Goal: Task Accomplishment & Management: Manage account settings

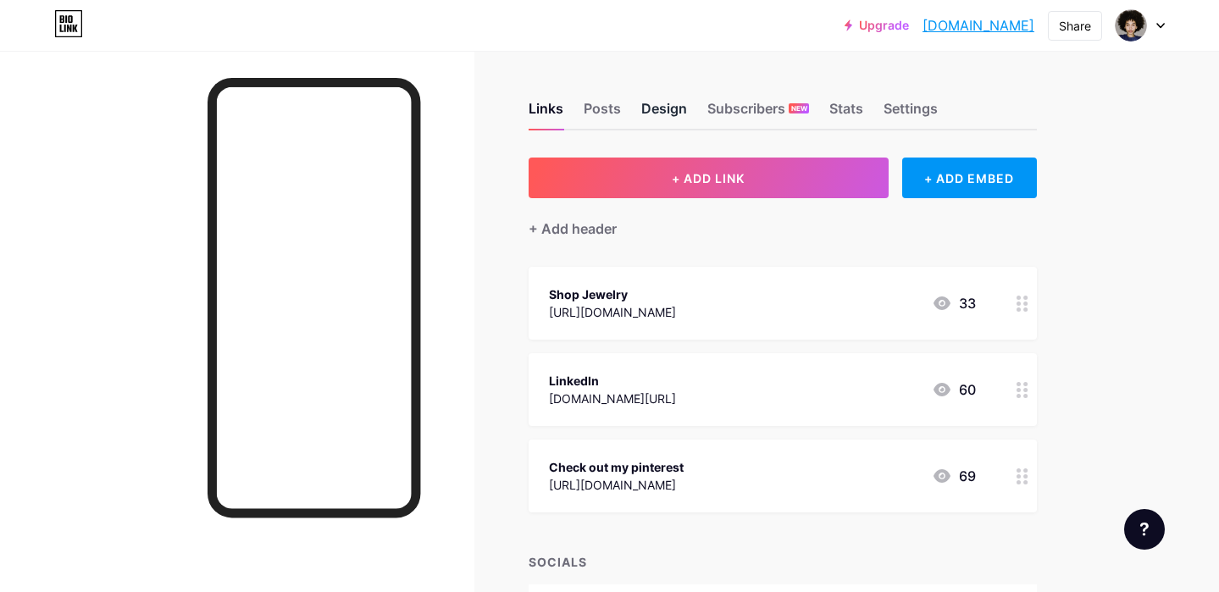
click at [658, 105] on div "Design" at bounding box center [664, 113] width 46 height 30
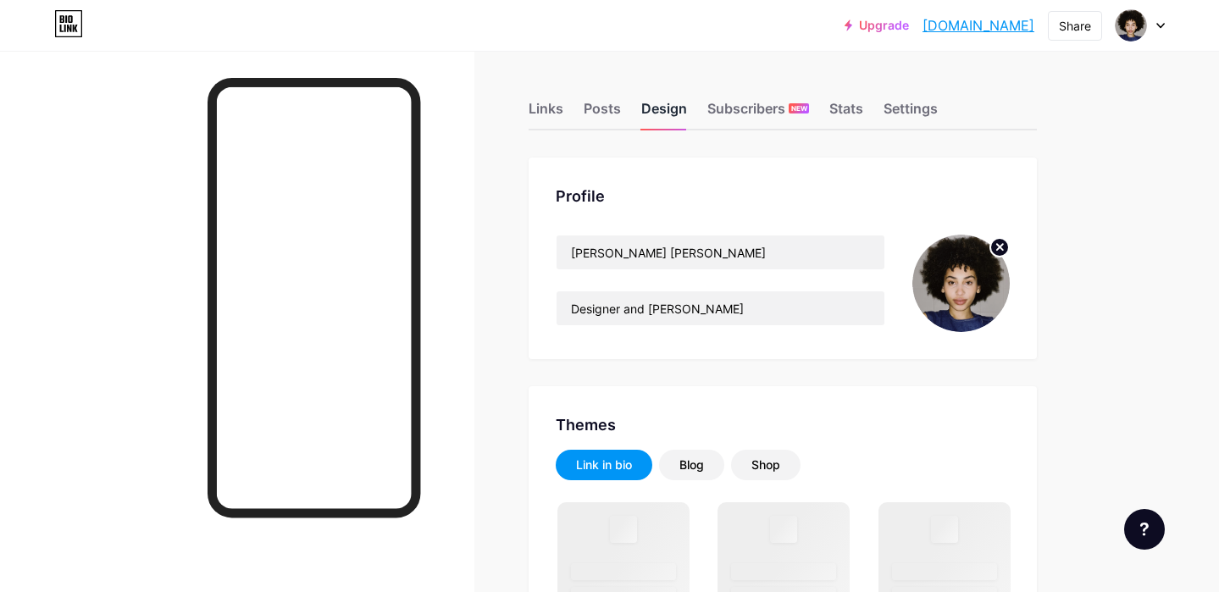
click at [659, 104] on div "Design" at bounding box center [664, 113] width 46 height 30
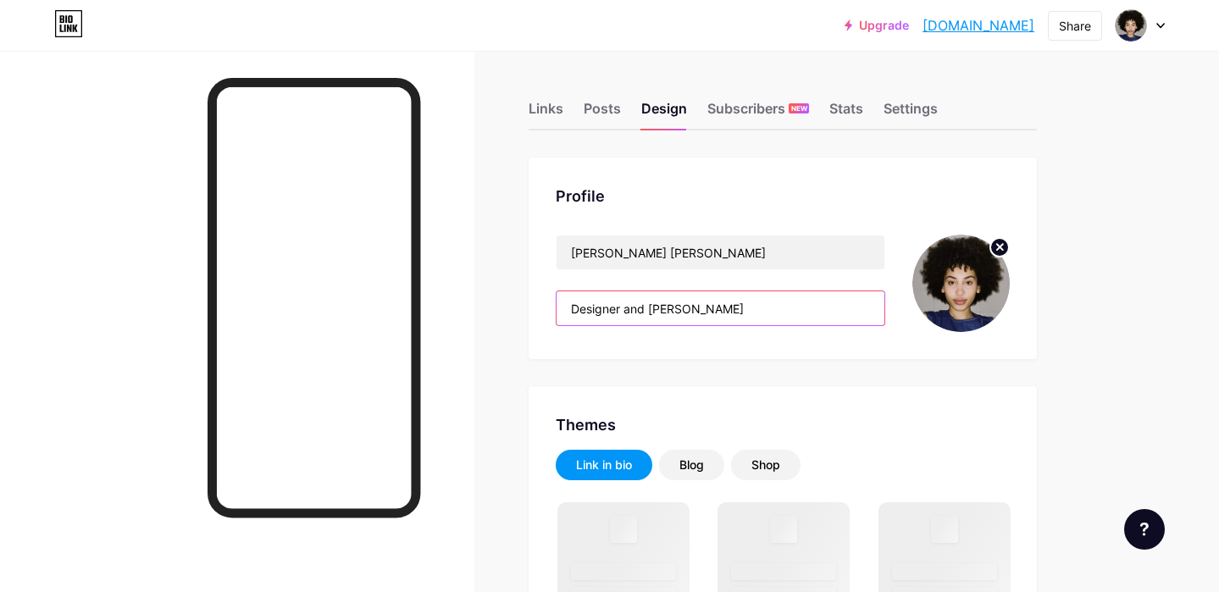
click at [638, 306] on input "Designer and [PERSON_NAME]" at bounding box center [720, 308] width 328 height 34
click at [637, 306] on input "Designer and [PERSON_NAME]" at bounding box center [720, 308] width 328 height 34
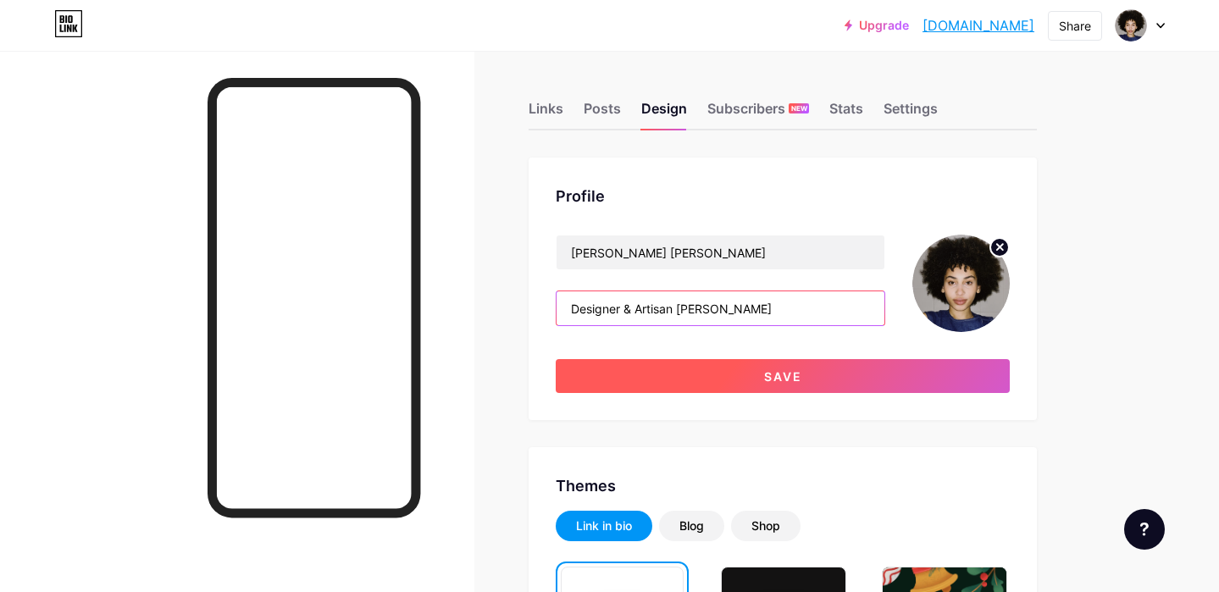
type input "Designer & Artisan [PERSON_NAME]"
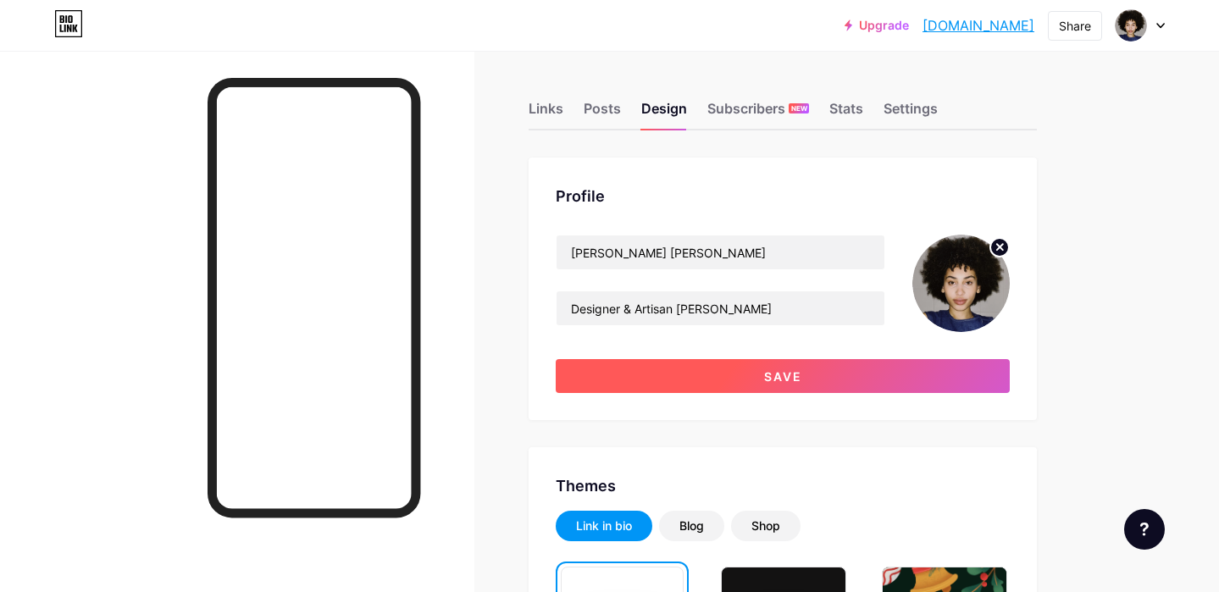
click at [654, 393] on div "Profile [PERSON_NAME] [PERSON_NAME] Designer & [PERSON_NAME] Save" at bounding box center [783, 289] width 508 height 263
click at [656, 378] on button "Save" at bounding box center [783, 376] width 454 height 34
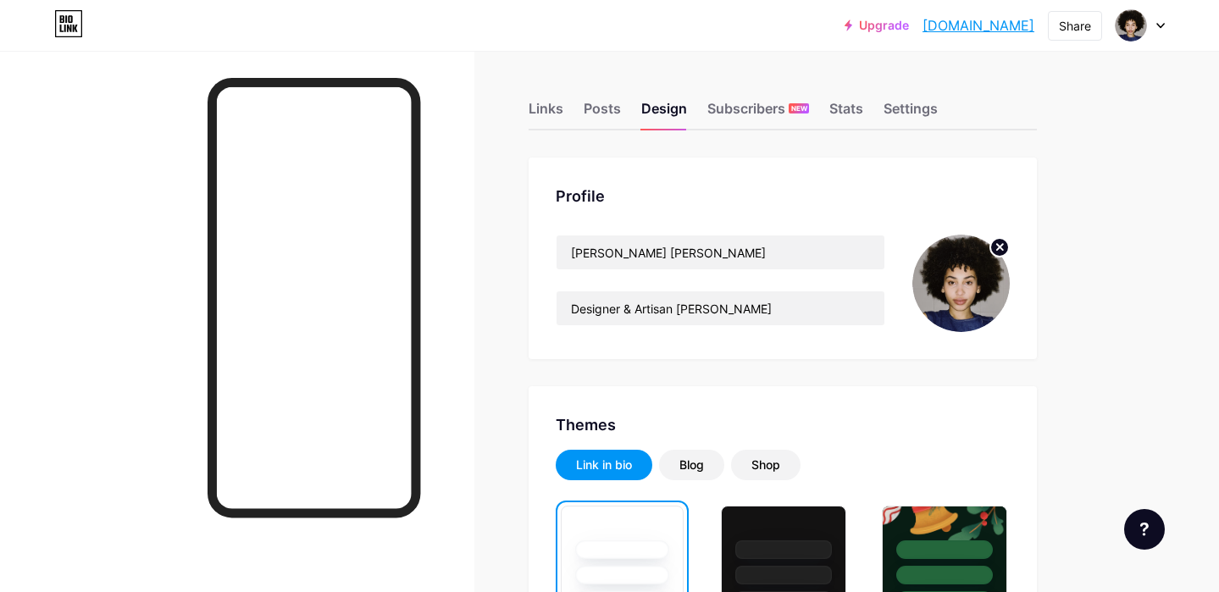
click at [999, 254] on circle at bounding box center [999, 247] width 19 height 19
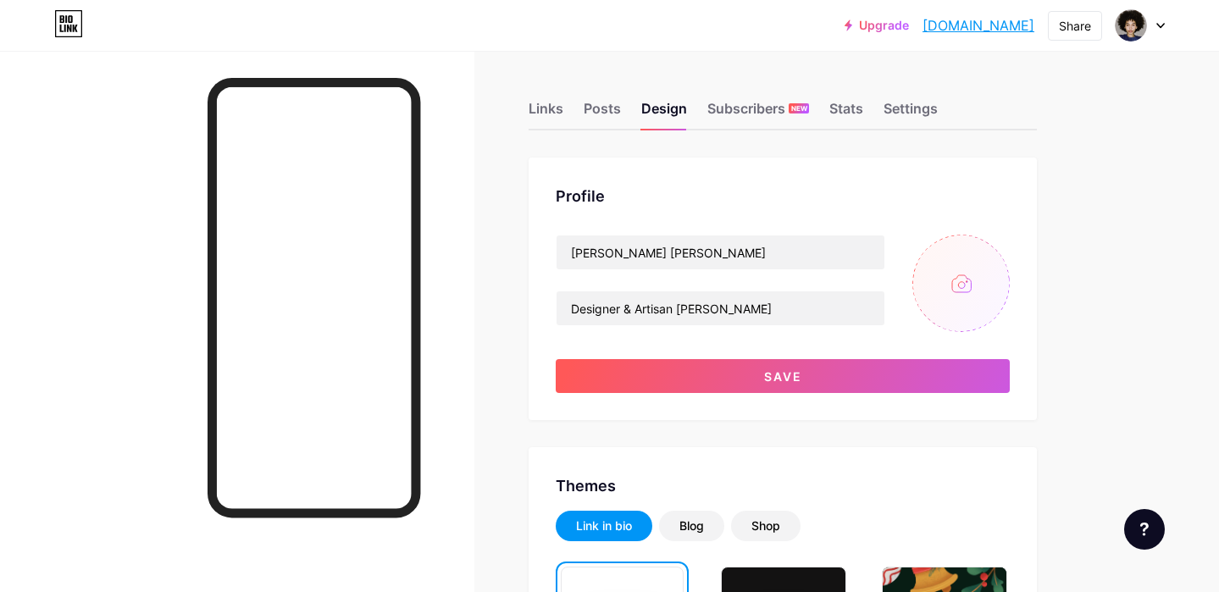
click at [953, 301] on input "file" at bounding box center [960, 283] width 97 height 97
type input "C:\fakepath\cc12bf69-20e0-4545-b658-50fe9bac5da5.jpg"
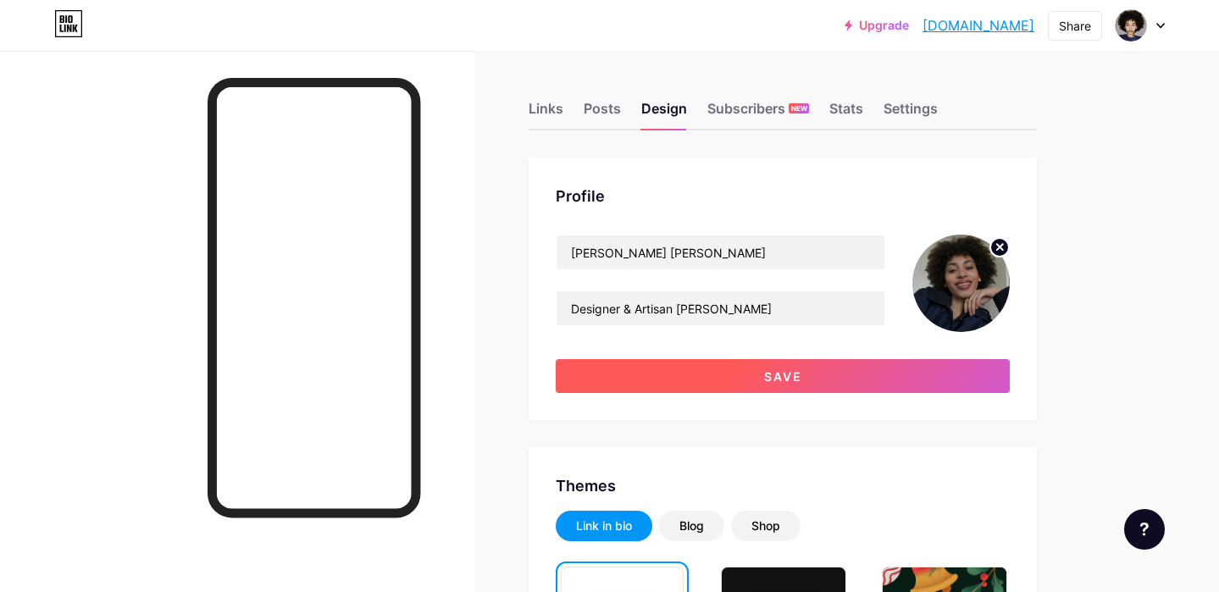
click at [795, 380] on span "Save" at bounding box center [783, 376] width 38 height 14
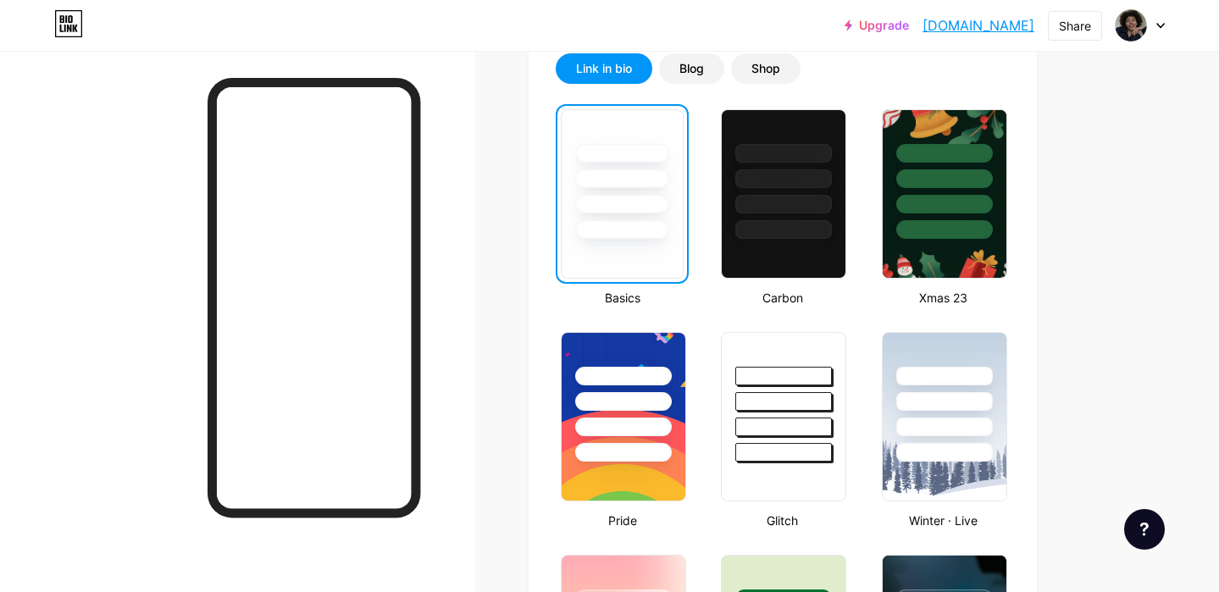
scroll to position [396, 0]
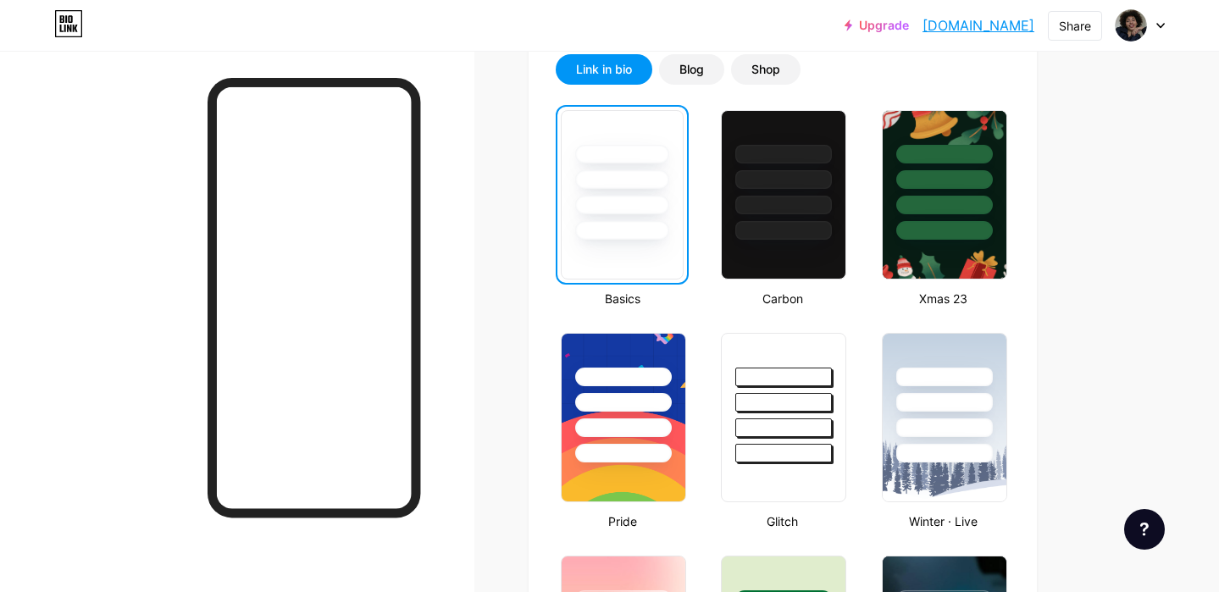
click at [771, 191] on div at bounding box center [784, 175] width 124 height 129
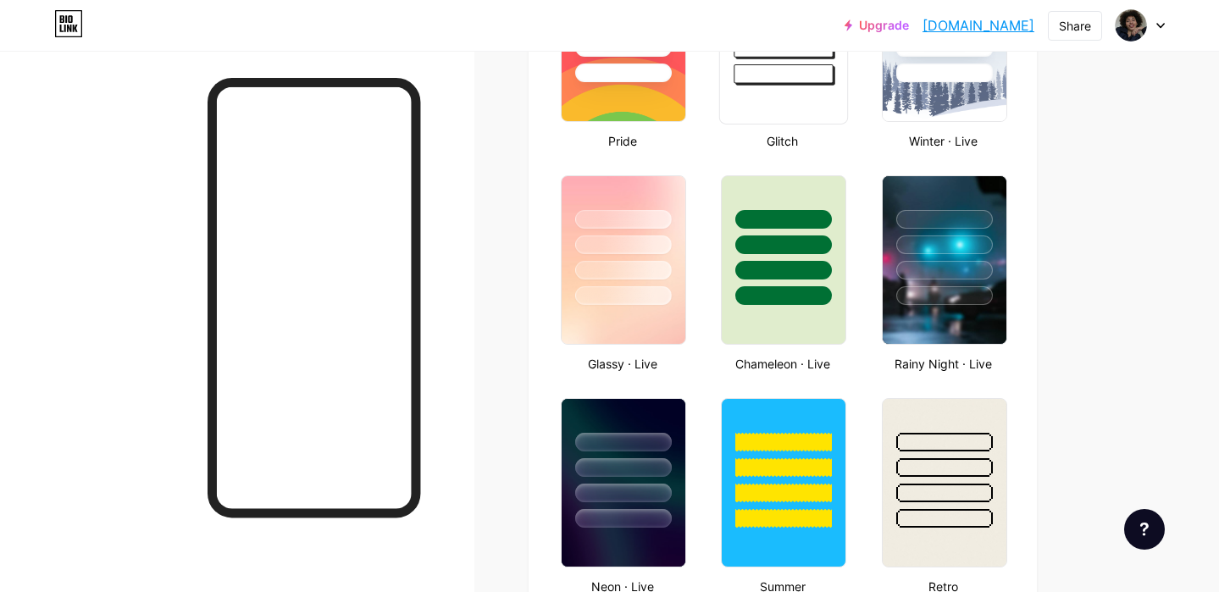
scroll to position [840, 0]
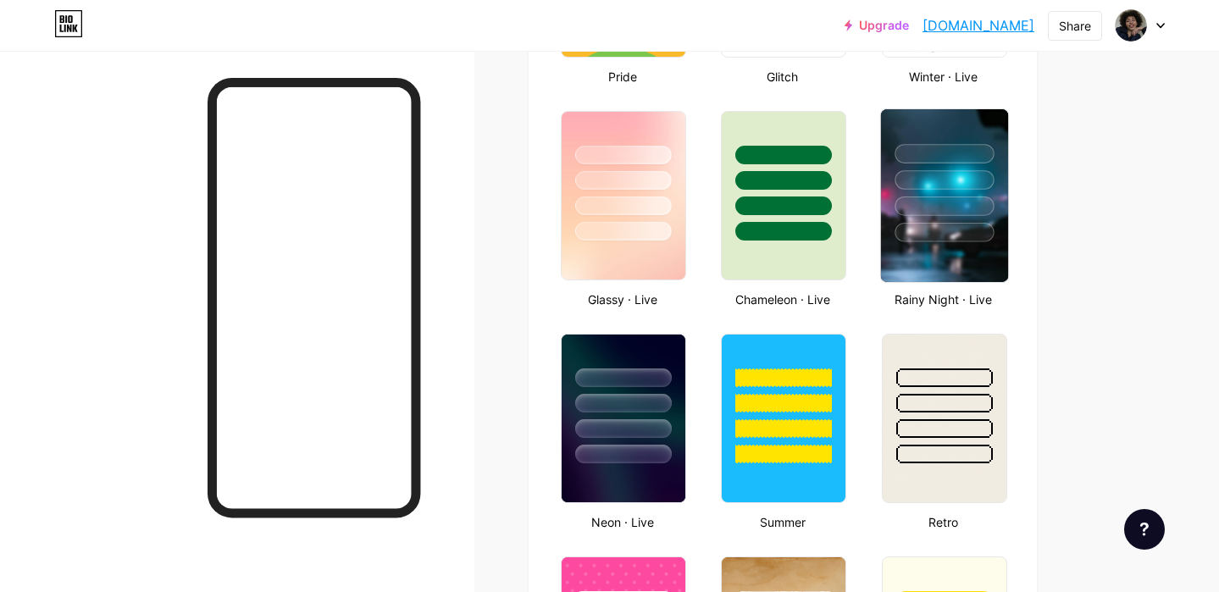
click at [977, 236] on div at bounding box center [943, 232] width 99 height 19
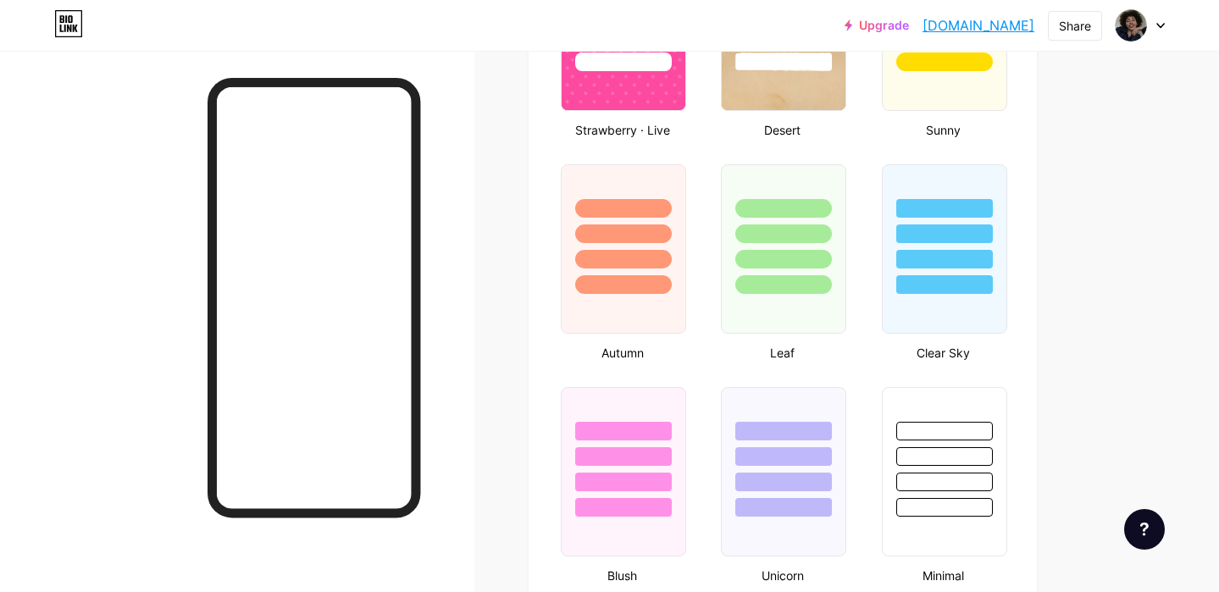
scroll to position [1460, 0]
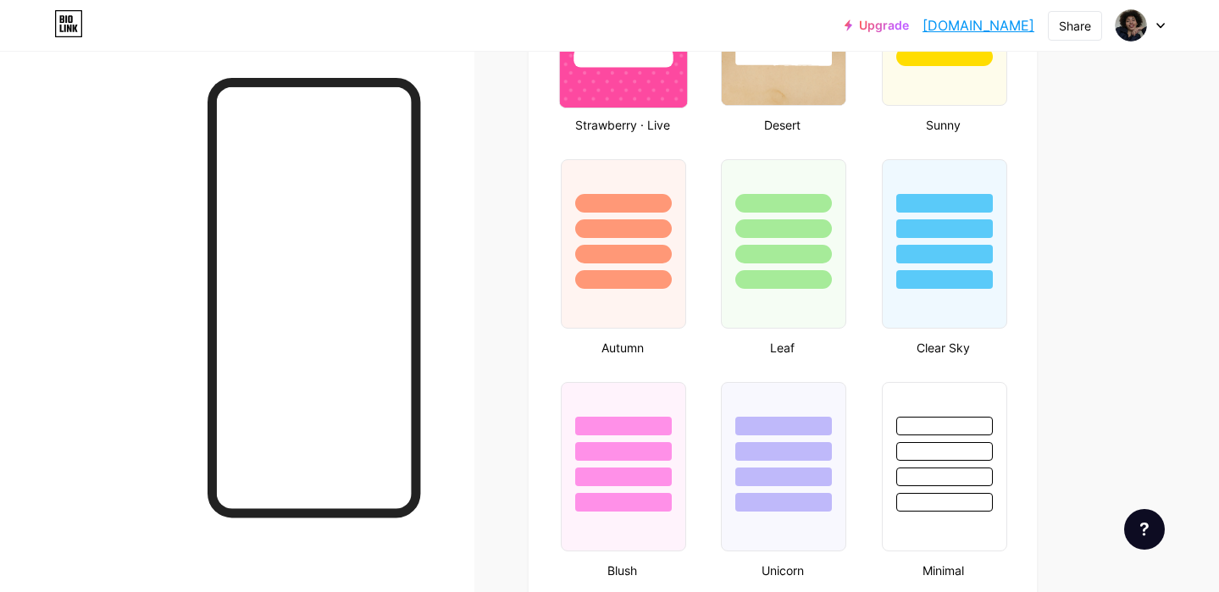
click at [630, 76] on img at bounding box center [623, 21] width 127 height 173
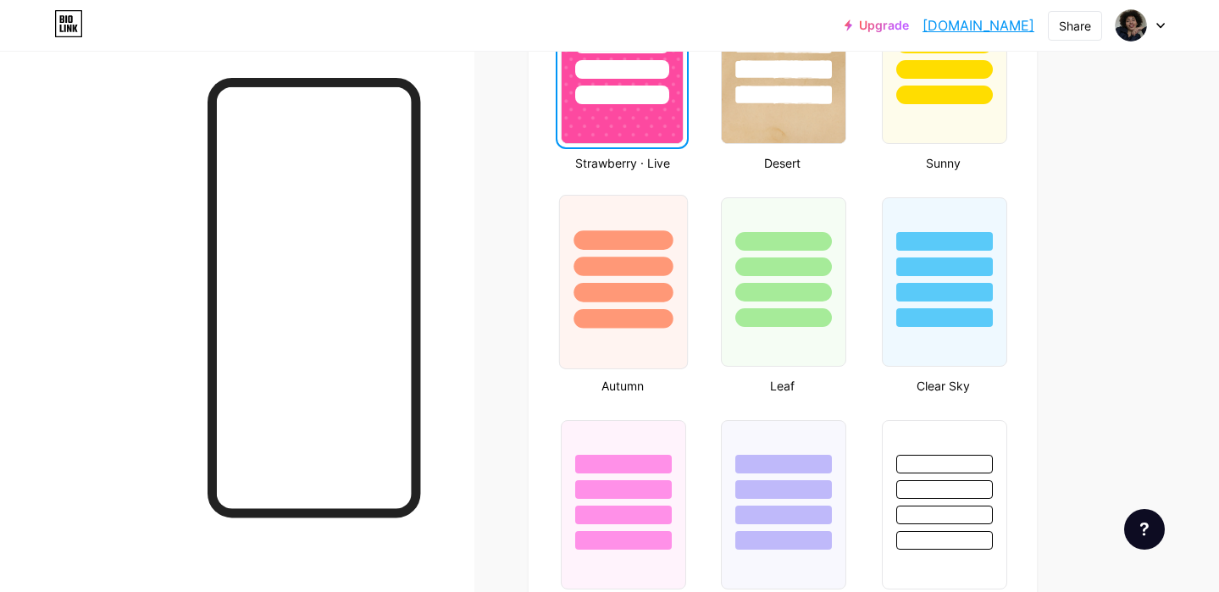
scroll to position [1417, 0]
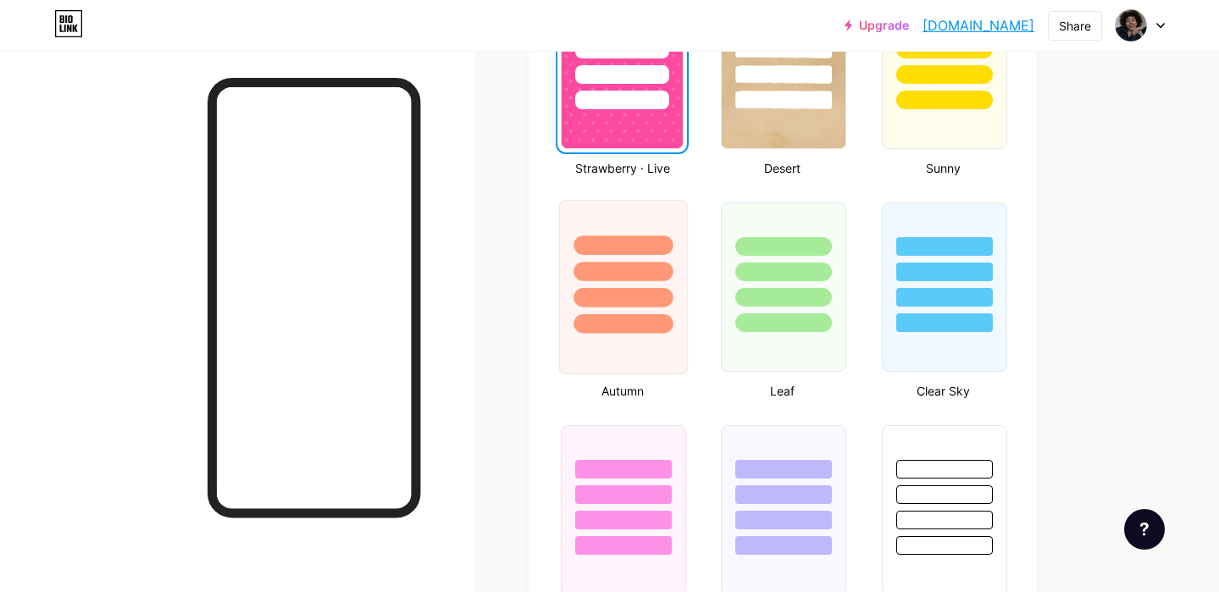
click at [646, 346] on div at bounding box center [623, 287] width 129 height 174
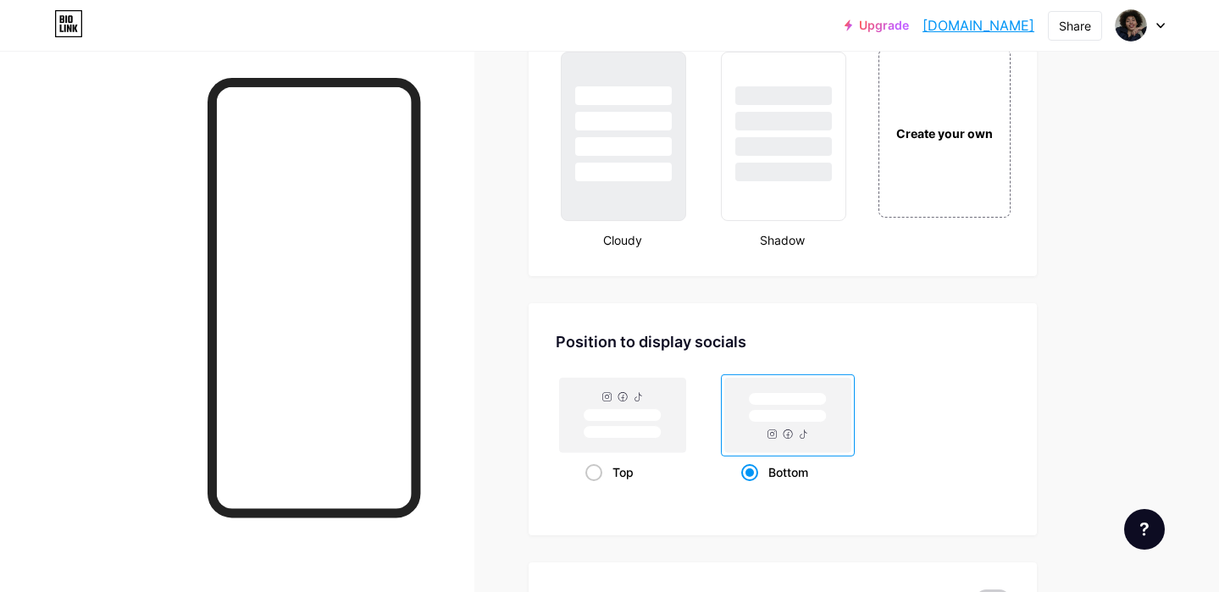
scroll to position [2014, 0]
click at [653, 190] on div at bounding box center [623, 135] width 129 height 174
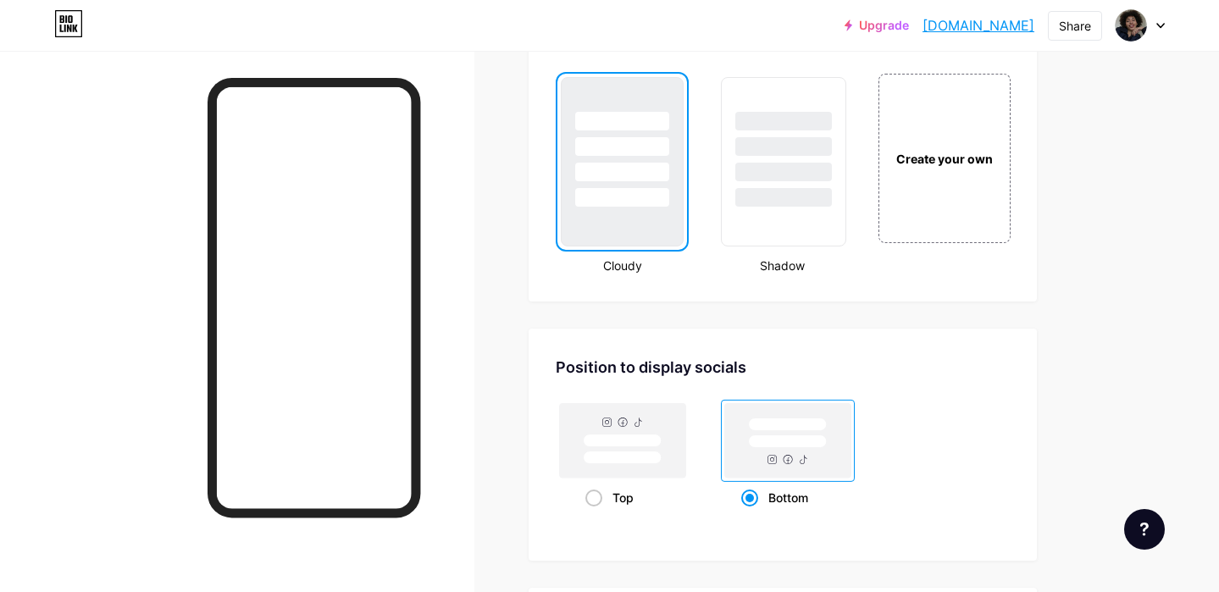
scroll to position [1991, 0]
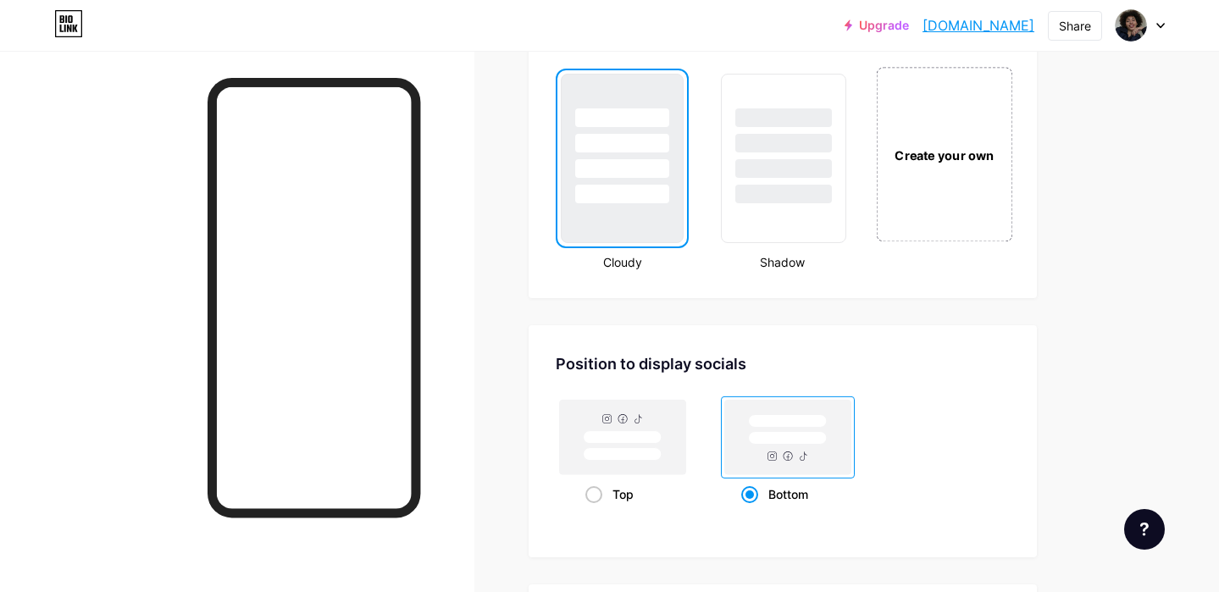
click at [939, 178] on div "Create your own" at bounding box center [944, 154] width 136 height 174
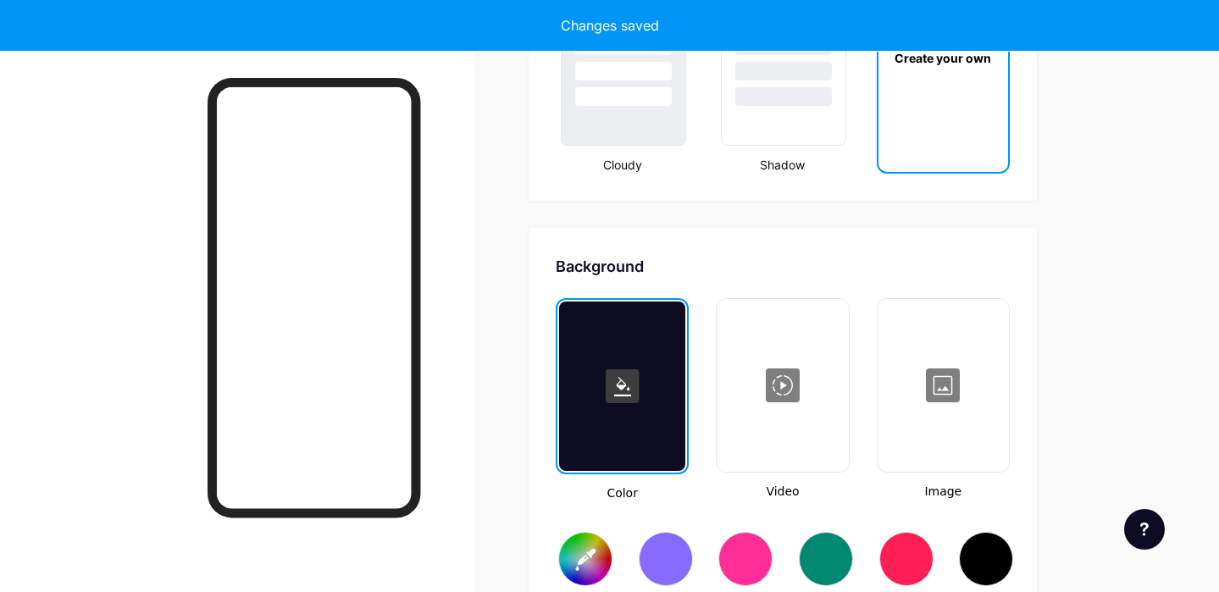
type input "#ffffff"
type input "#000000"
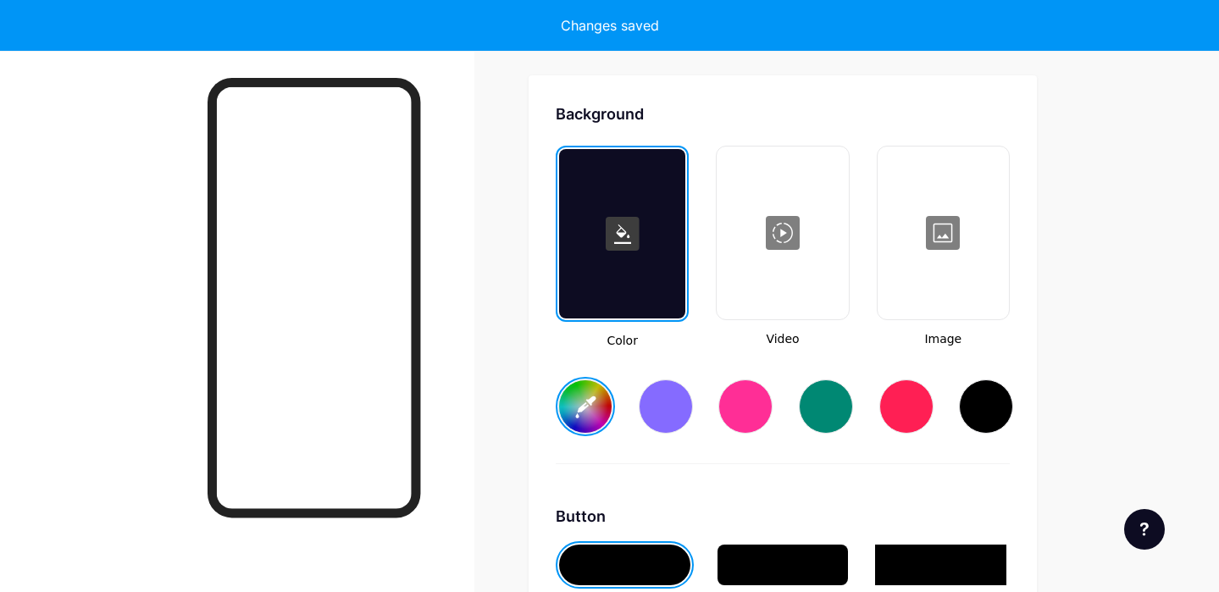
scroll to position [2249, 0]
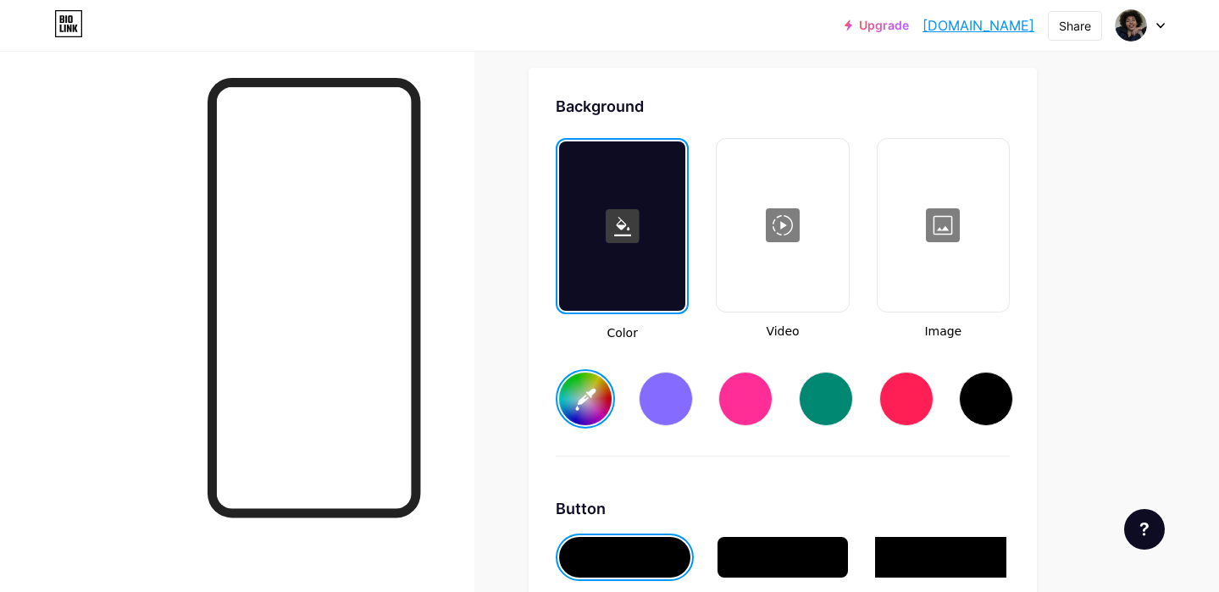
click at [669, 382] on div at bounding box center [666, 399] width 54 height 54
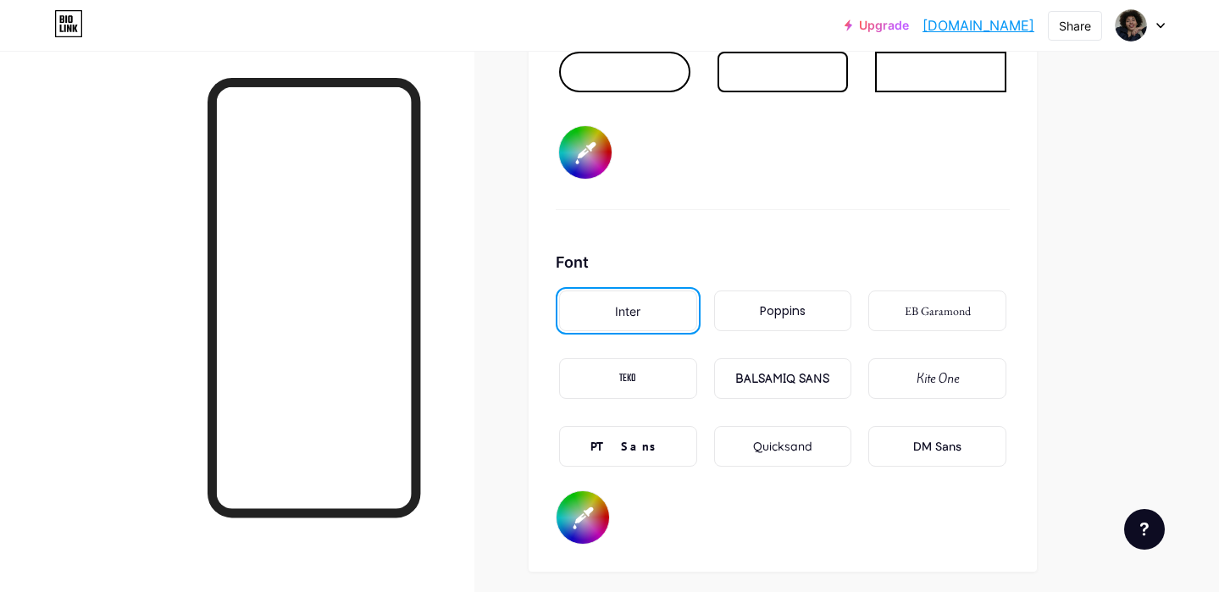
scroll to position [2809, 0]
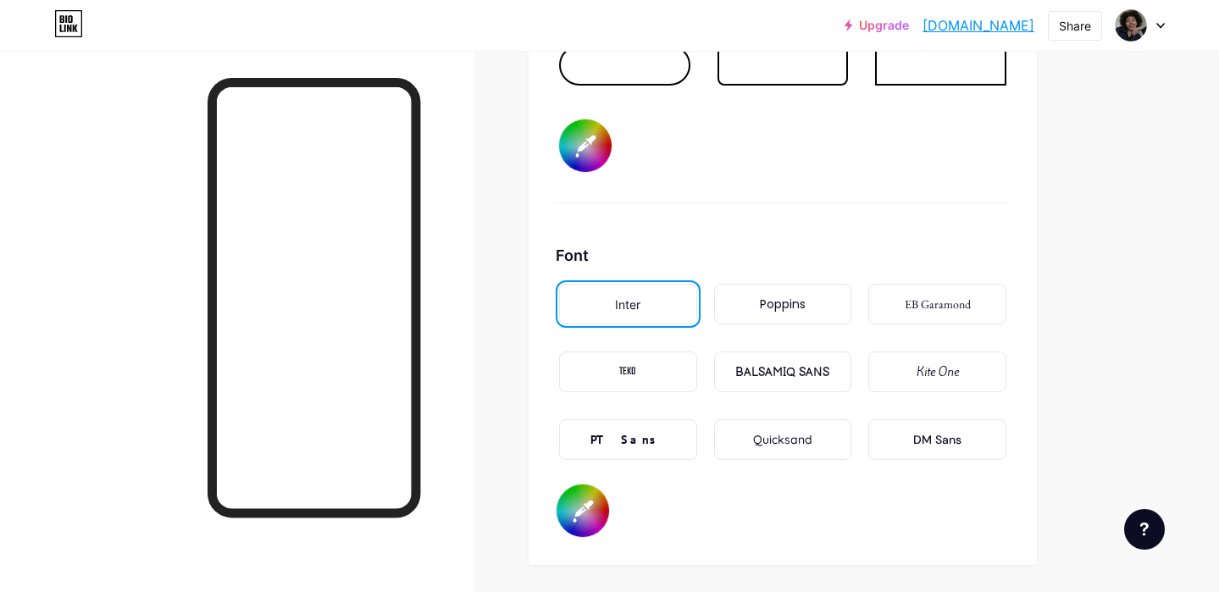
click at [914, 383] on div "Kite One" at bounding box center [937, 371] width 138 height 41
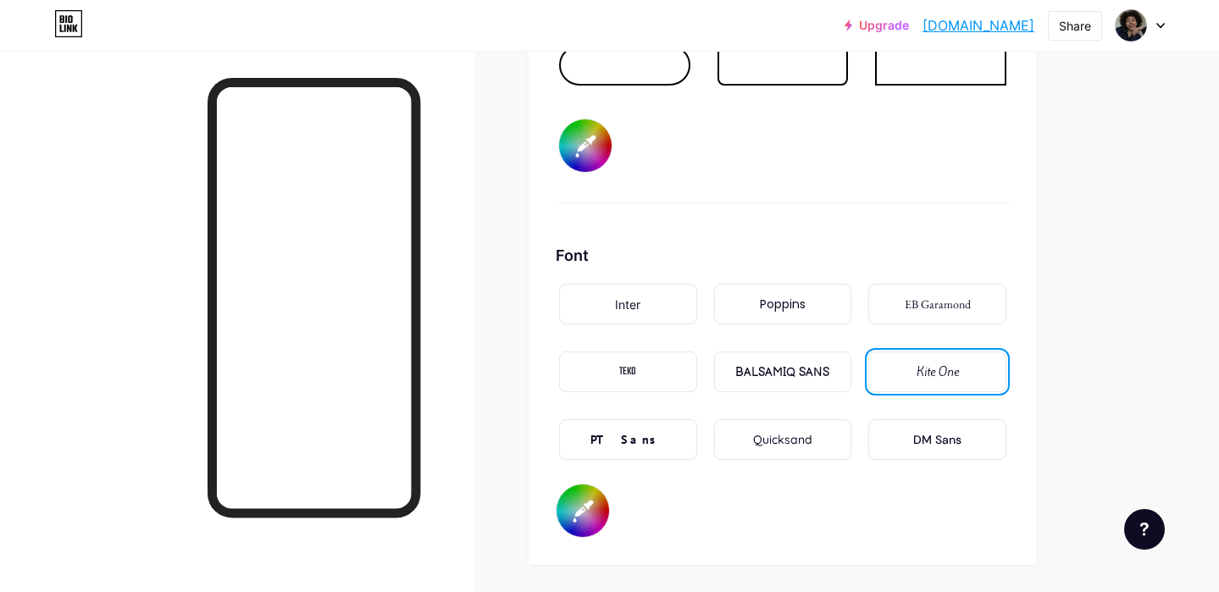
click at [787, 426] on div "Quicksand" at bounding box center [783, 439] width 138 height 41
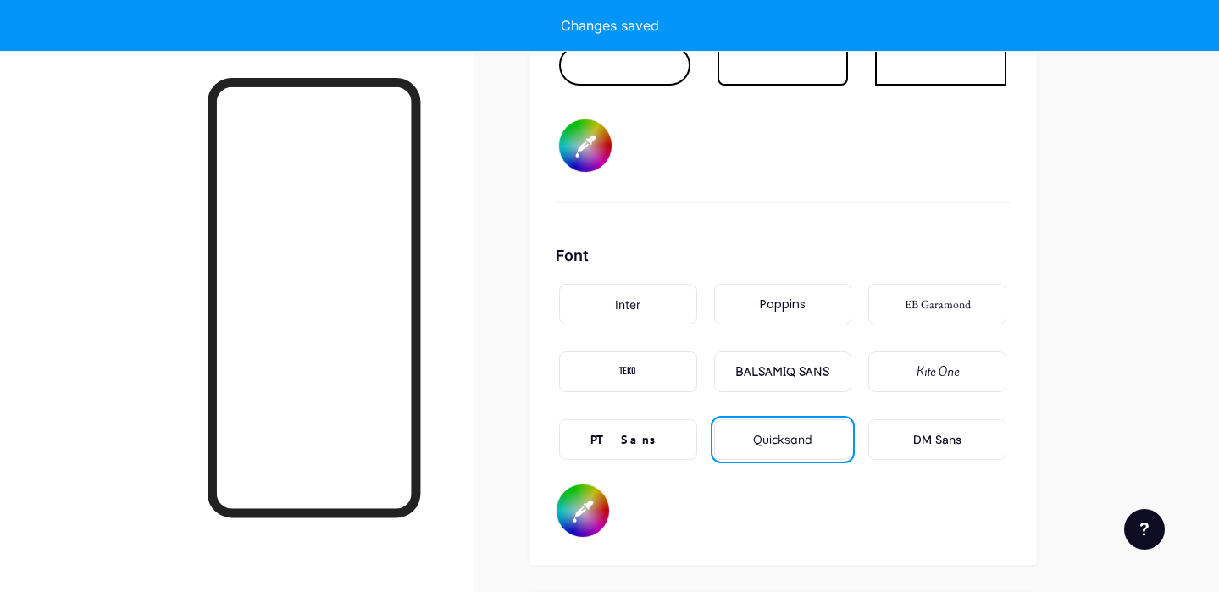
click at [661, 433] on div "PT Sans" at bounding box center [628, 439] width 138 height 41
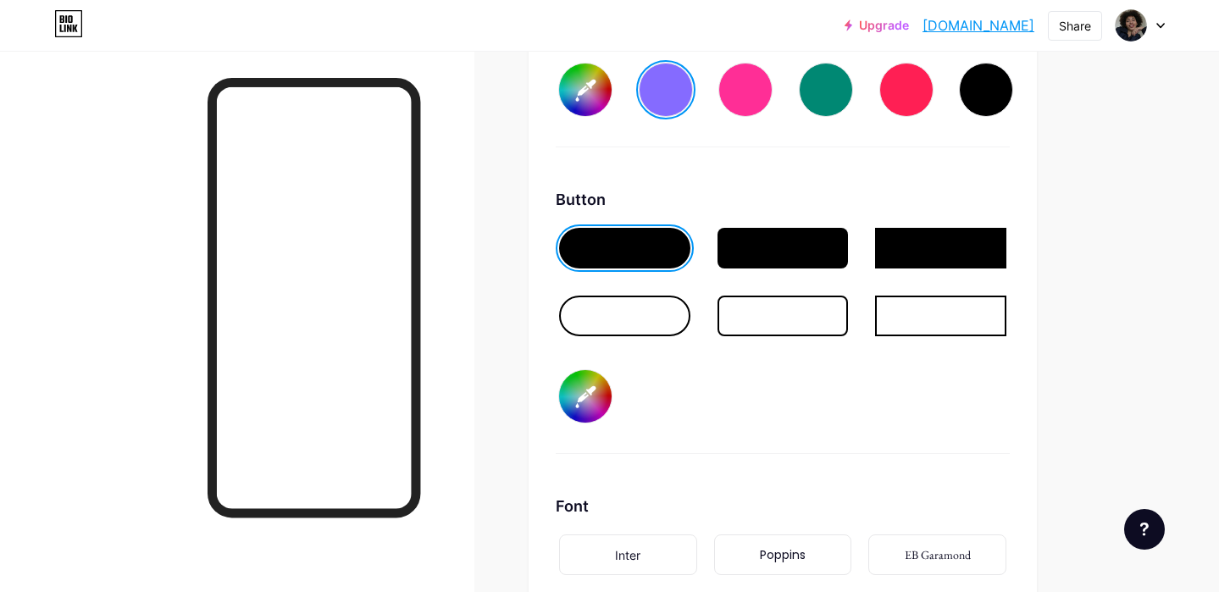
scroll to position [2343, 0]
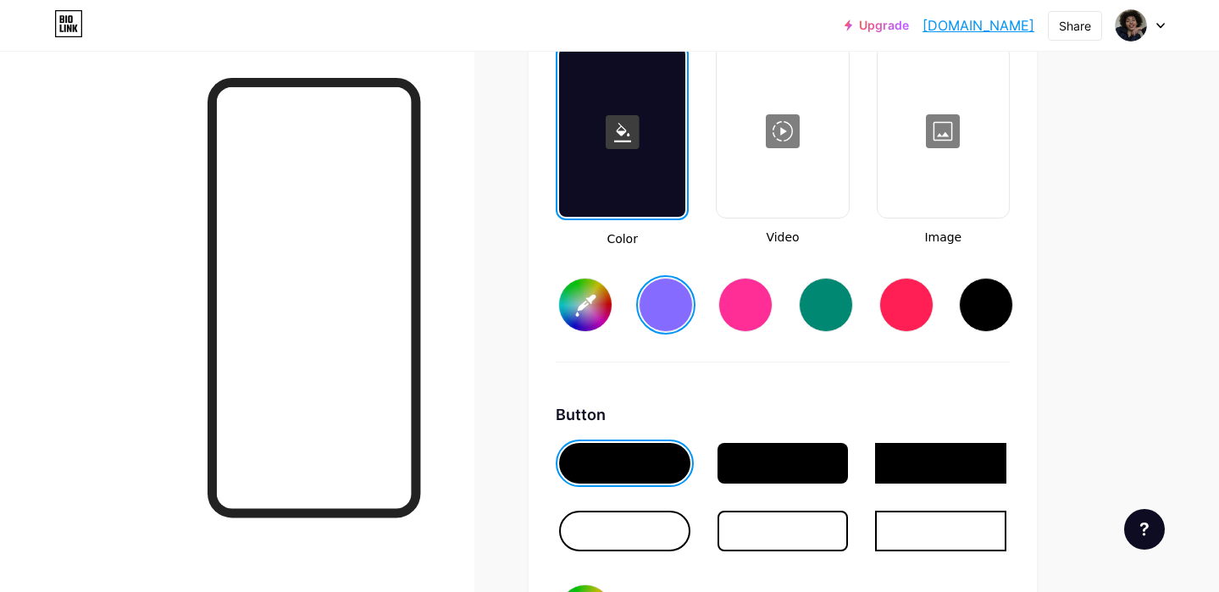
click at [591, 300] on input "#856bff" at bounding box center [585, 305] width 53 height 53
click at [898, 361] on div "Color Video Image #ffffff" at bounding box center [783, 203] width 454 height 318
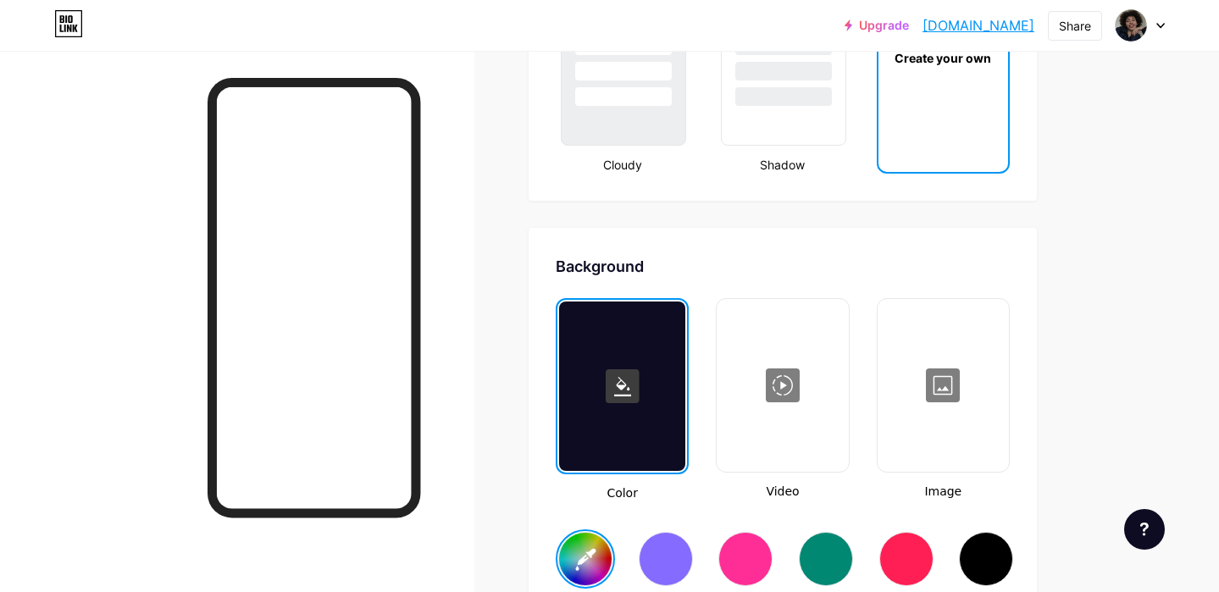
scroll to position [2094, 0]
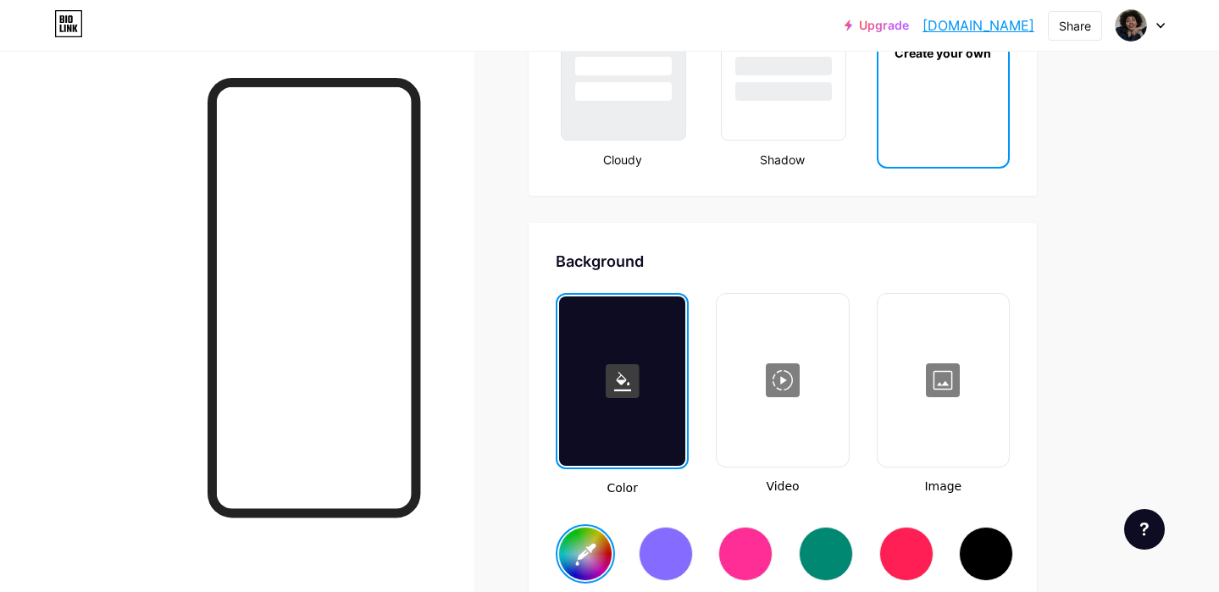
click at [561, 385] on div at bounding box center [622, 380] width 126 height 169
click at [630, 368] on rect at bounding box center [623, 381] width 34 height 34
click at [606, 410] on div at bounding box center [622, 380] width 126 height 169
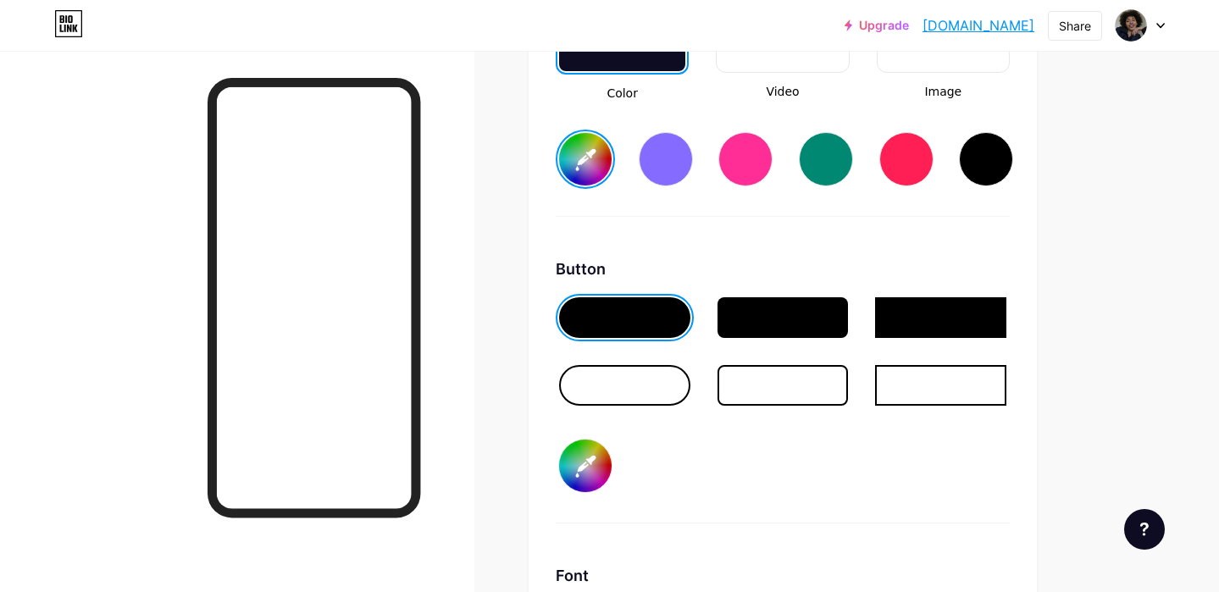
scroll to position [2532, 0]
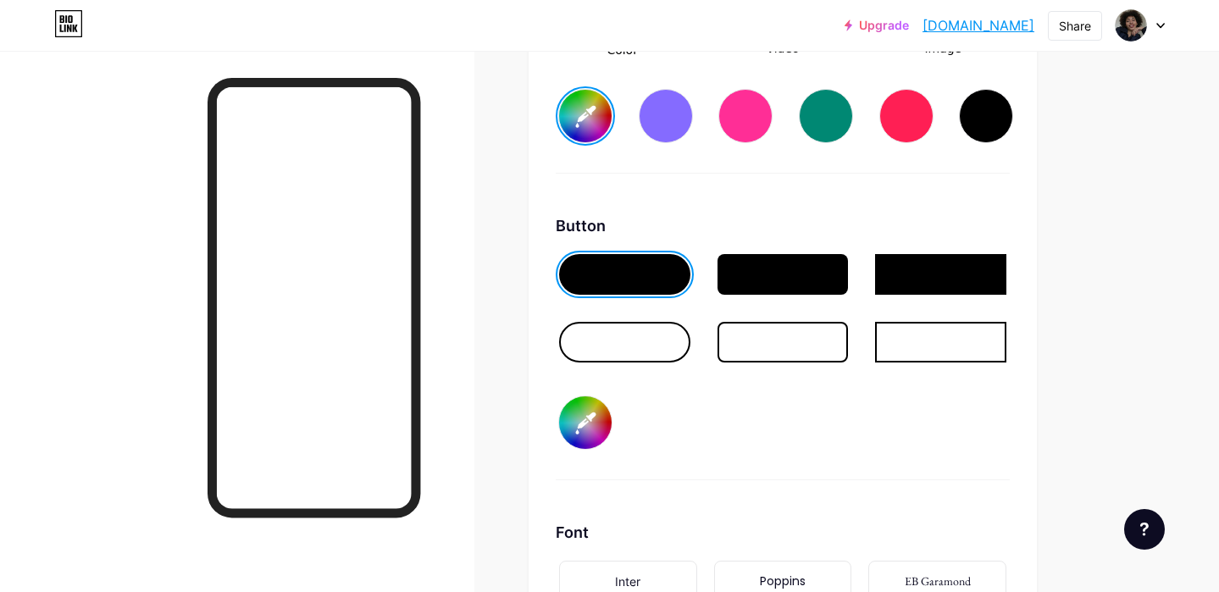
click at [674, 335] on div at bounding box center [624, 342] width 131 height 41
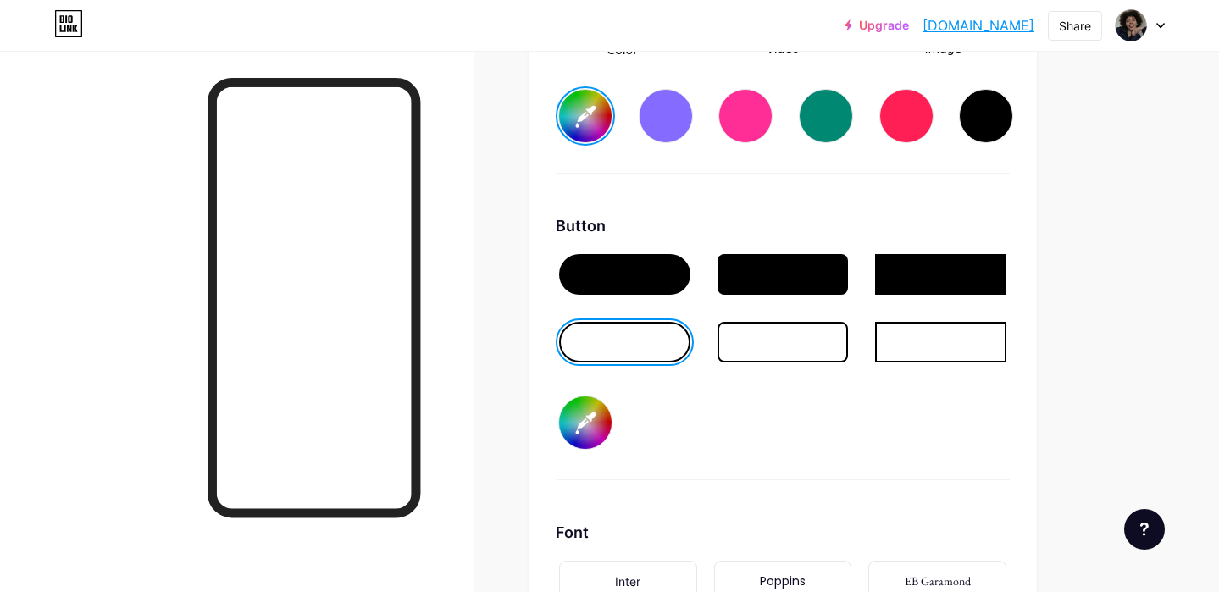
scroll to position [2739, 0]
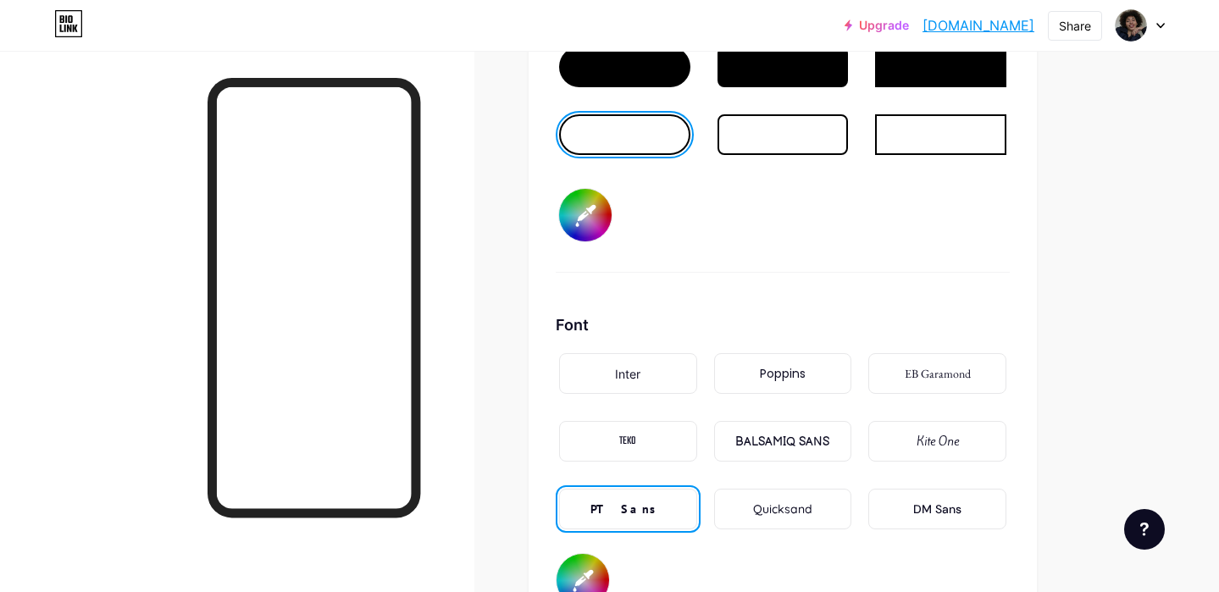
click at [789, 485] on div "Quicksand" at bounding box center [783, 508] width 145 height 47
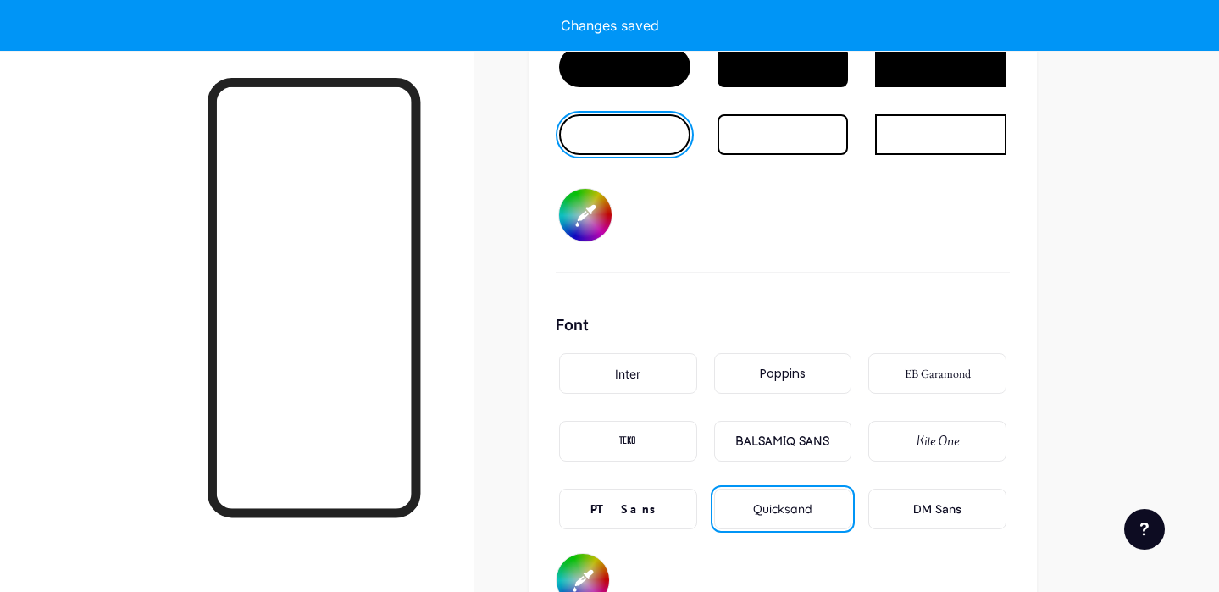
click at [929, 379] on div "EB Garamond" at bounding box center [938, 374] width 66 height 18
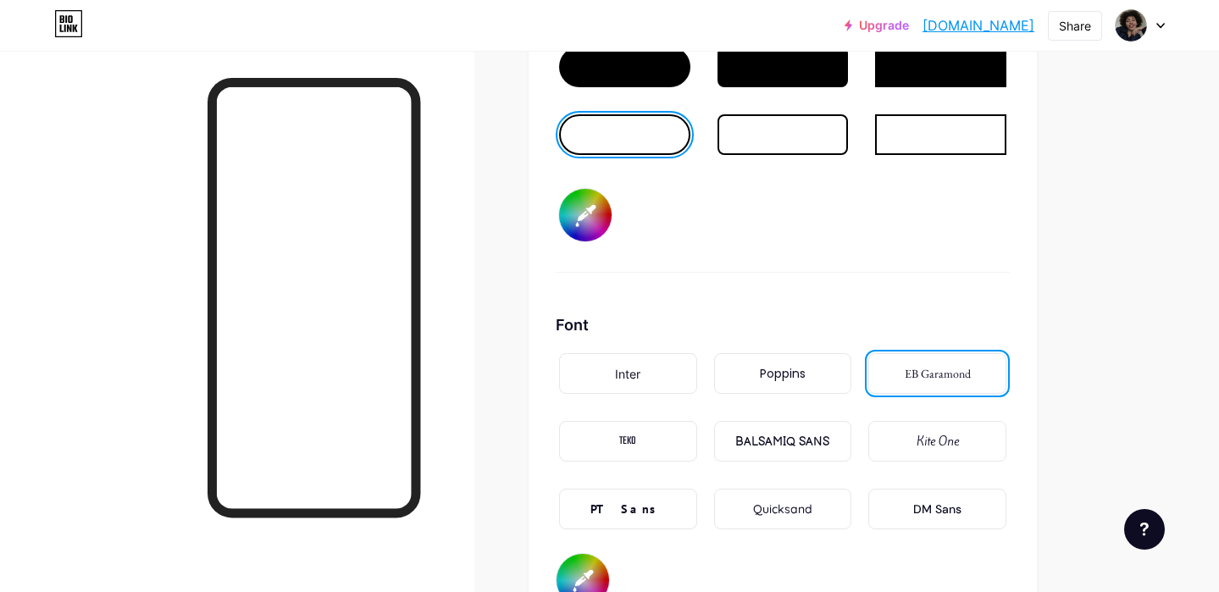
click at [642, 385] on div "Inter" at bounding box center [628, 373] width 138 height 41
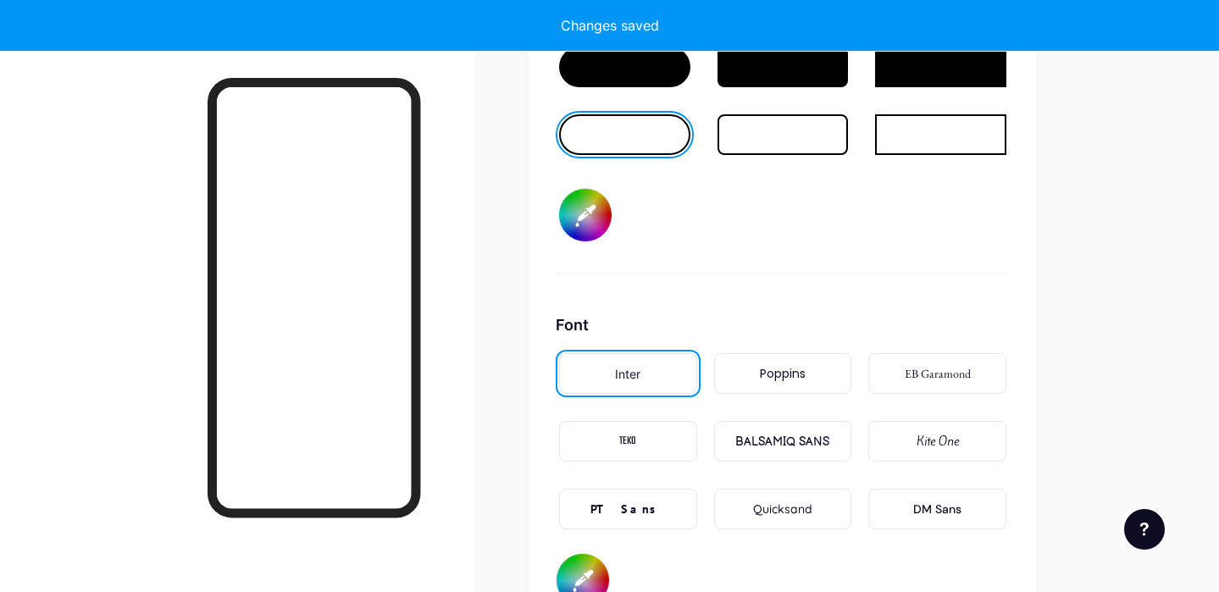
click at [954, 385] on div "EB Garamond" at bounding box center [937, 373] width 138 height 41
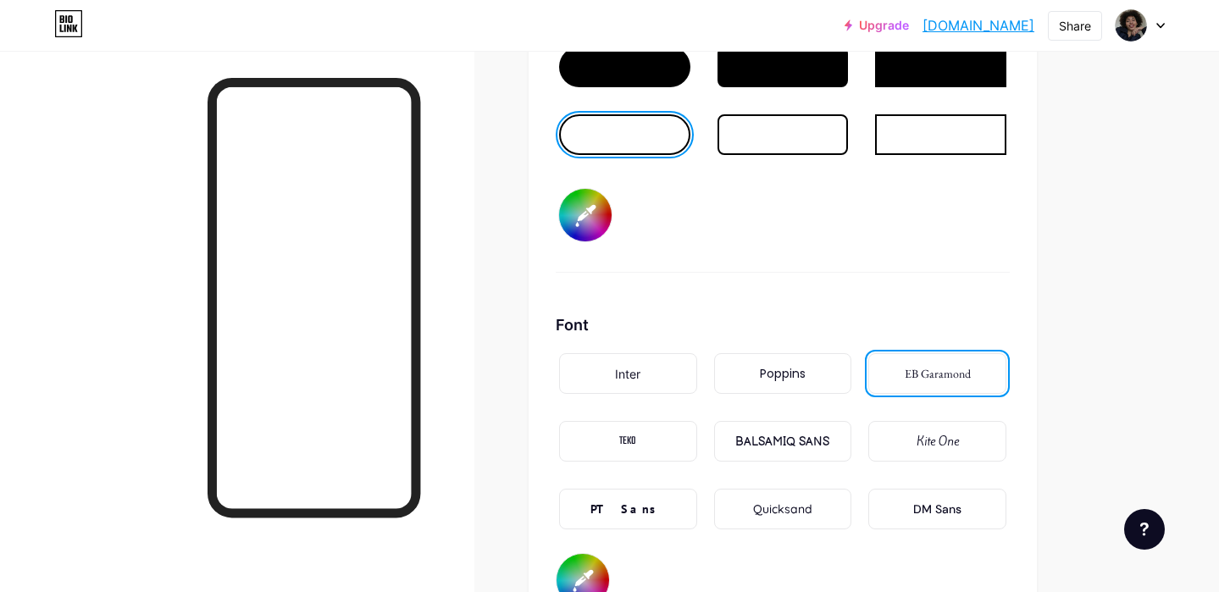
click at [765, 389] on div "Poppins" at bounding box center [783, 373] width 138 height 41
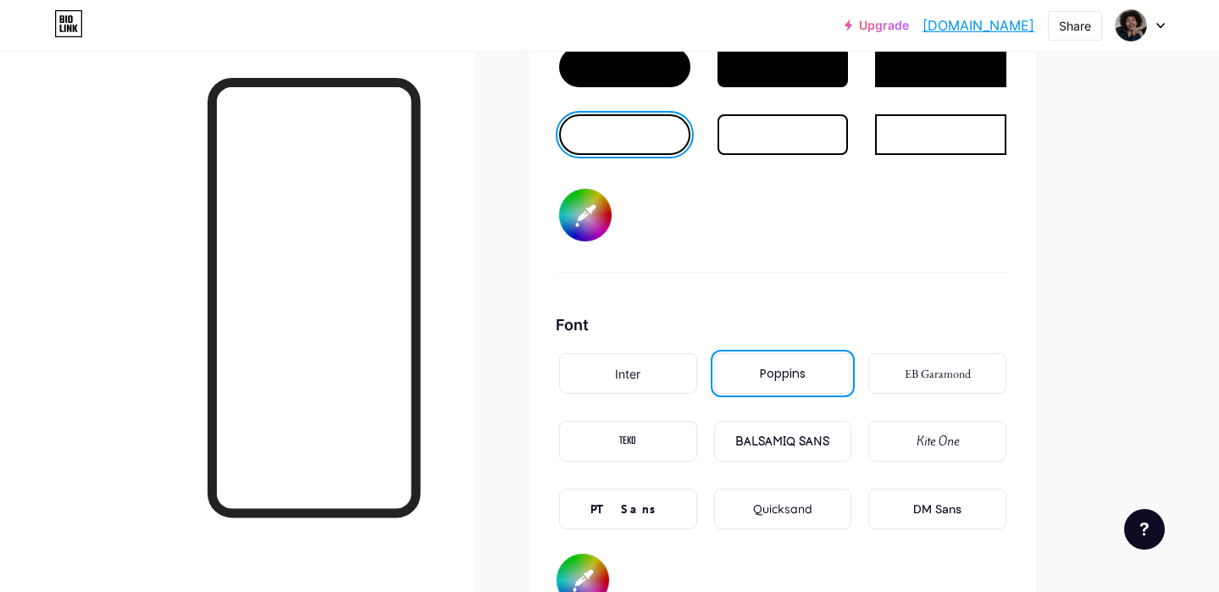
click at [792, 444] on div "BALSAMIQ SANS" at bounding box center [782, 442] width 94 height 18
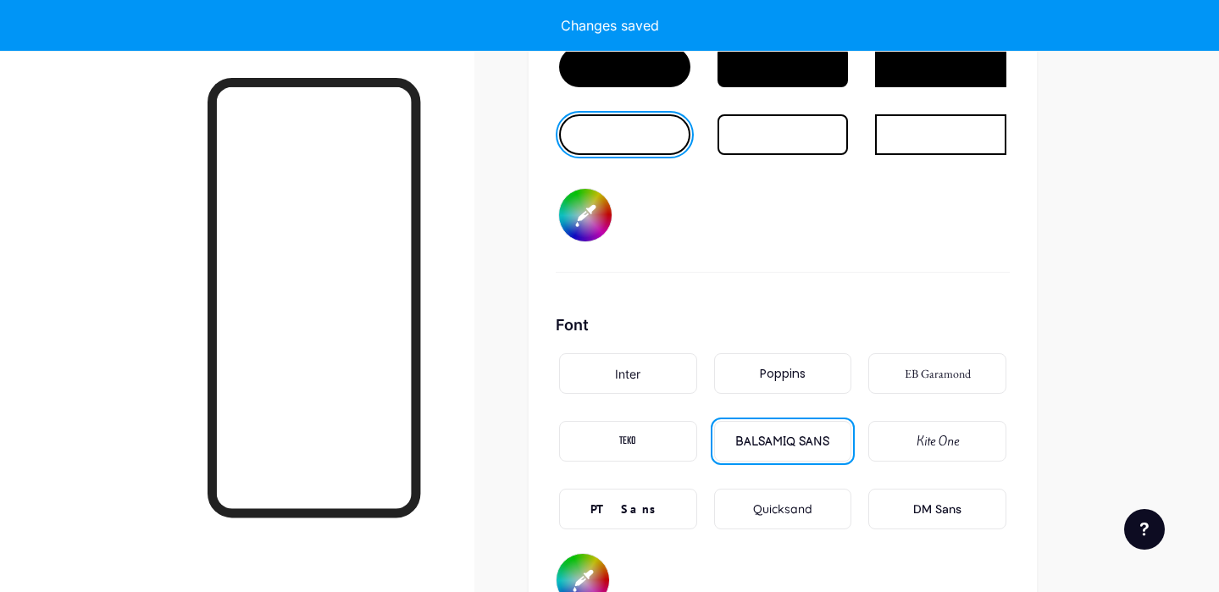
click at [660, 445] on div "TEKO" at bounding box center [628, 441] width 138 height 41
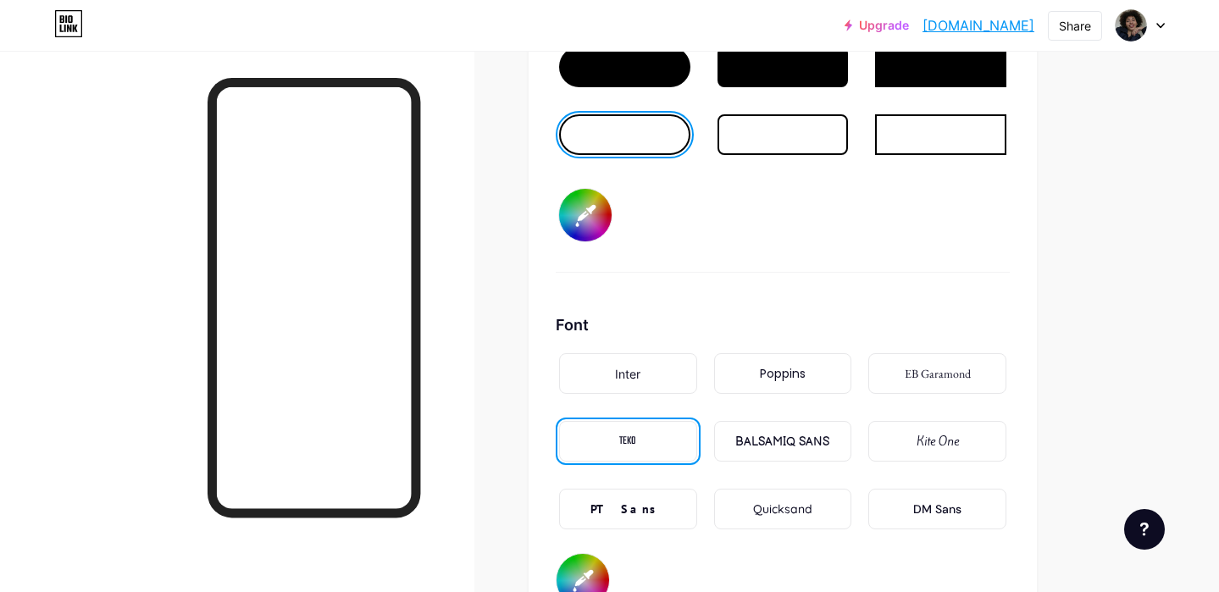
click at [942, 378] on div "EB Garamond" at bounding box center [938, 374] width 66 height 18
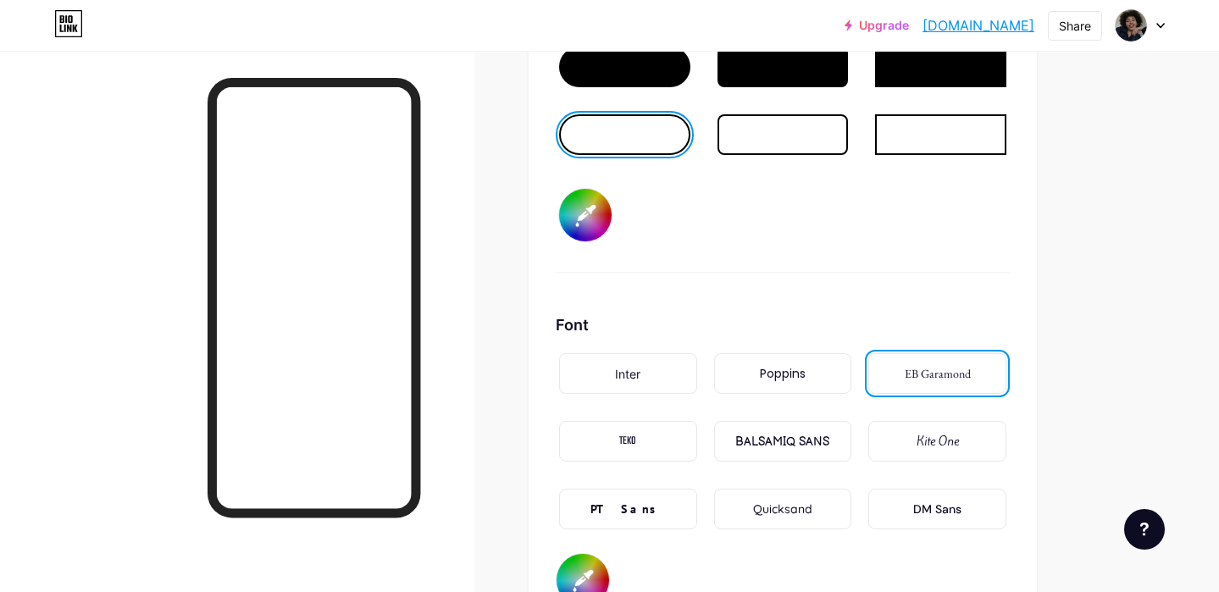
scroll to position [2760, 0]
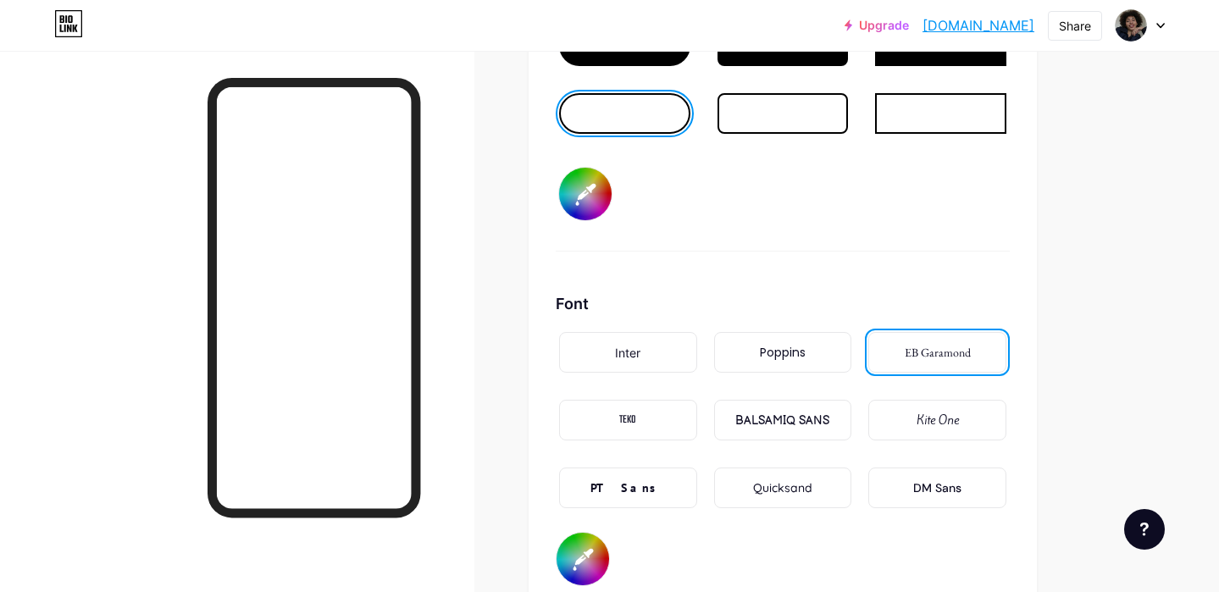
click at [781, 356] on div "Poppins" at bounding box center [783, 353] width 46 height 18
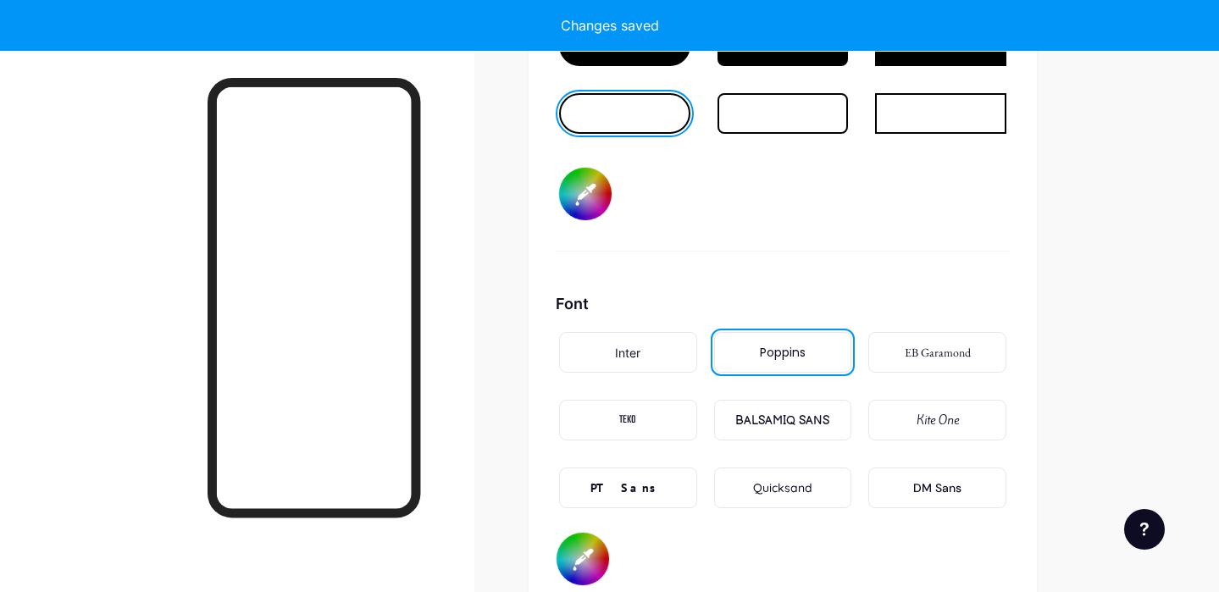
click at [767, 478] on div "Quicksand" at bounding box center [783, 488] width 138 height 41
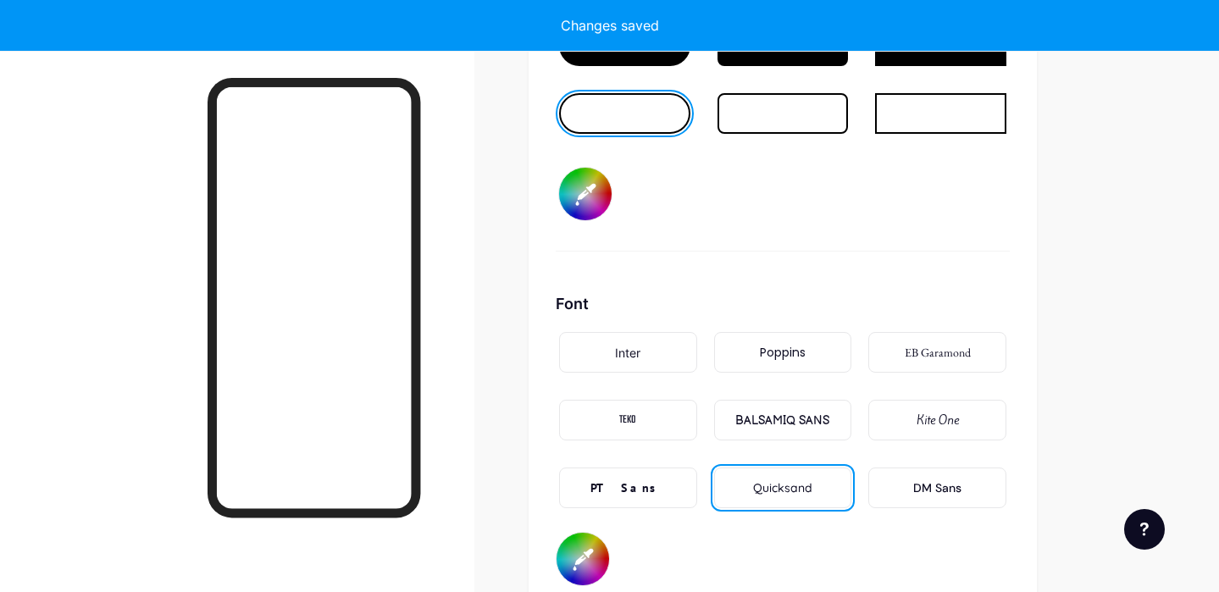
click at [656, 335] on div "Inter" at bounding box center [628, 352] width 138 height 41
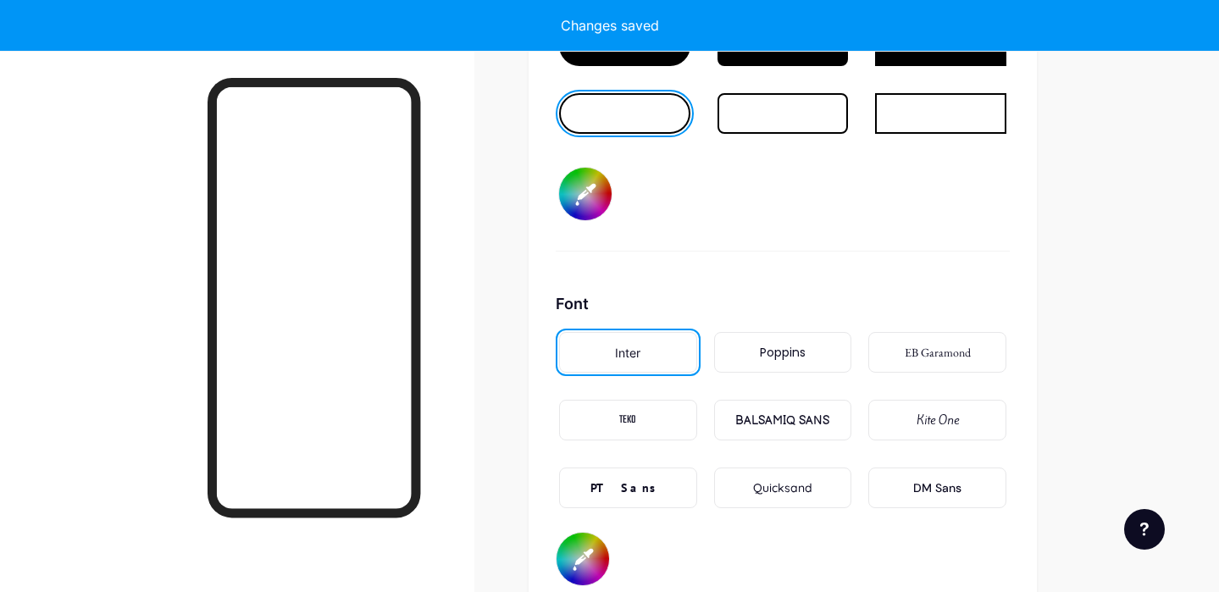
type input "#ffffff"
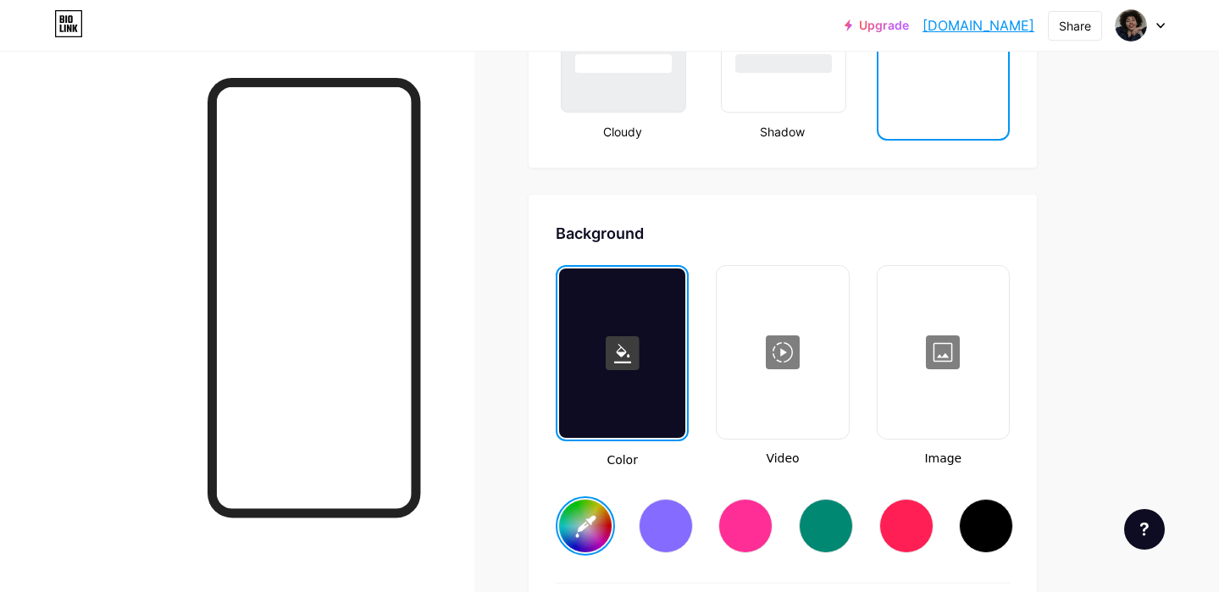
scroll to position [2109, 0]
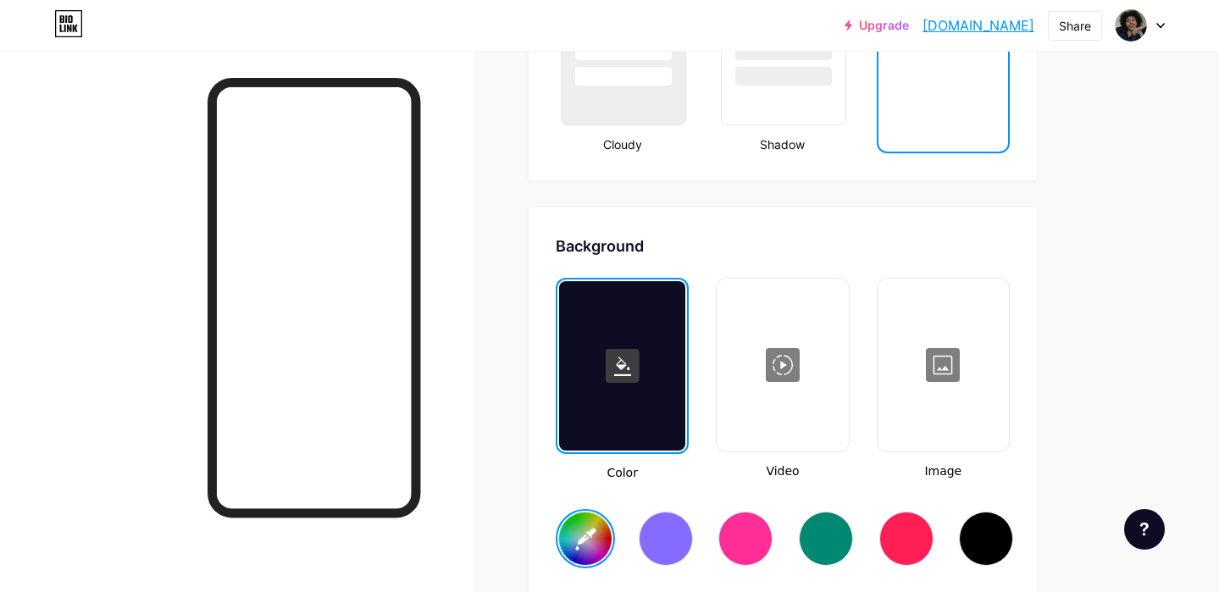
click at [922, 372] on div at bounding box center [943, 364] width 128 height 169
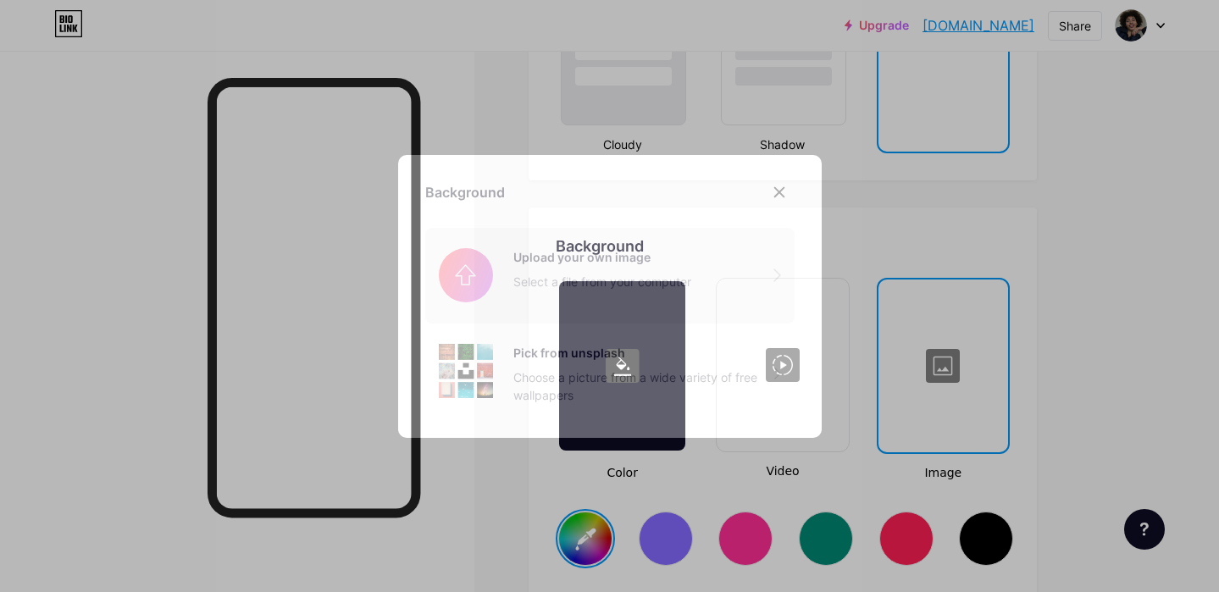
click at [764, 280] on input "file" at bounding box center [609, 275] width 369 height 95
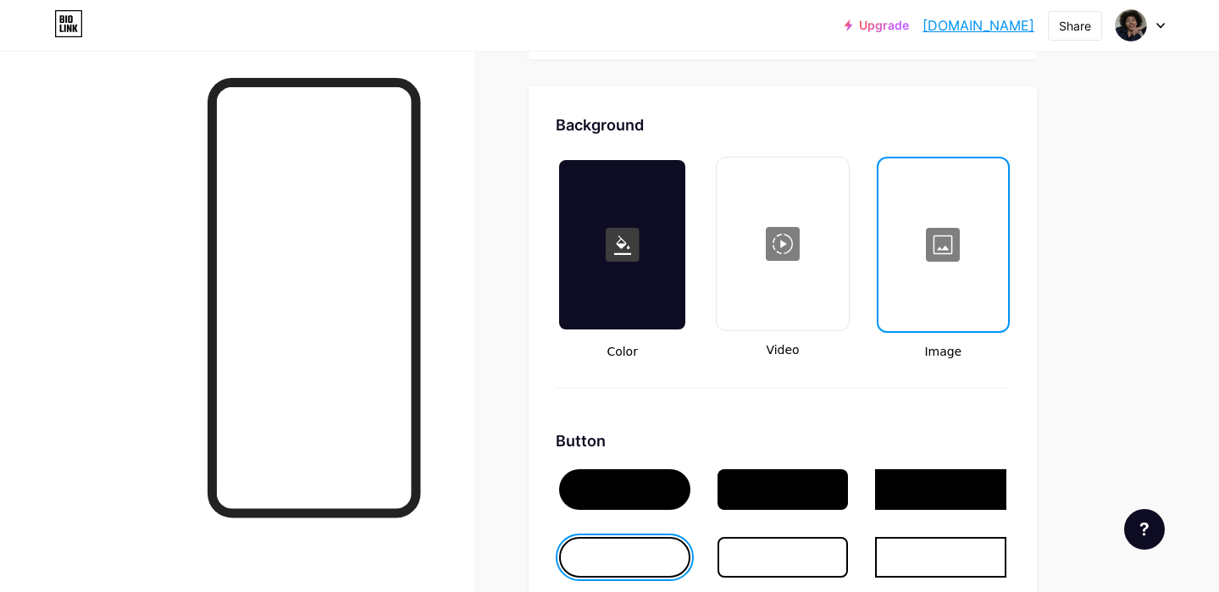
scroll to position [2228, 0]
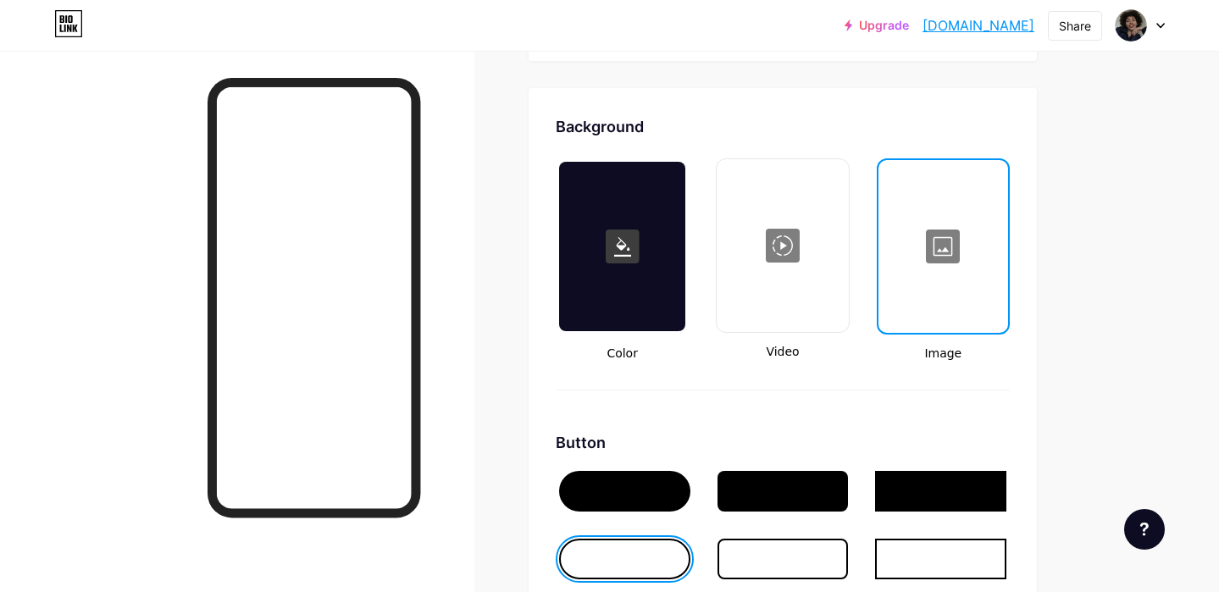
click at [828, 226] on div at bounding box center [782, 245] width 128 height 169
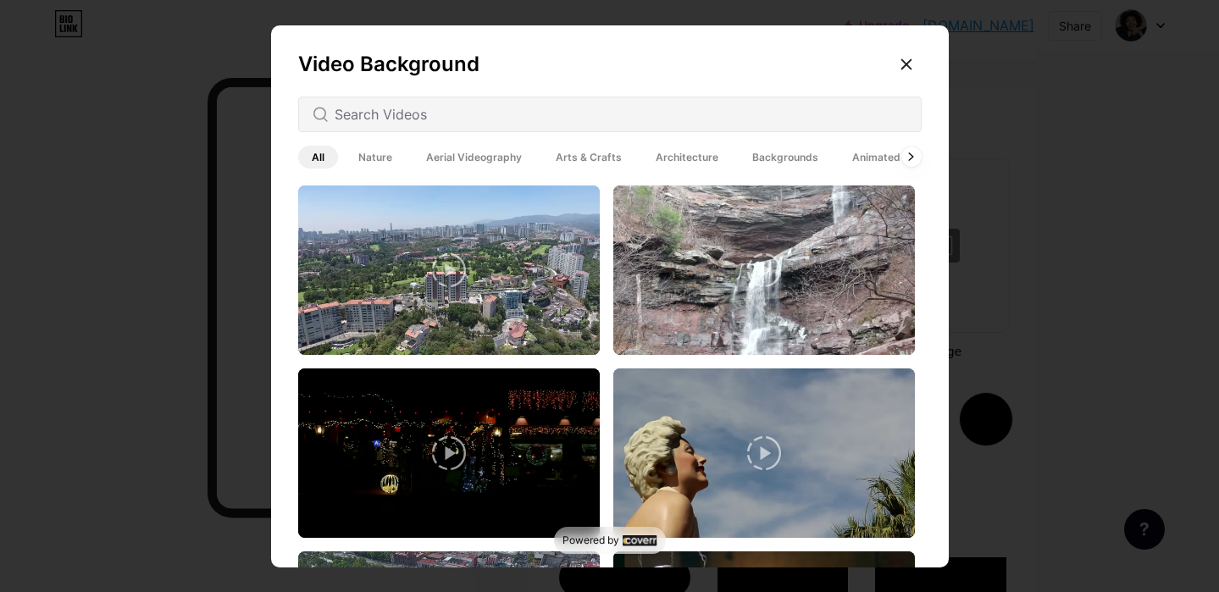
click at [892, 72] on div at bounding box center [906, 64] width 30 height 30
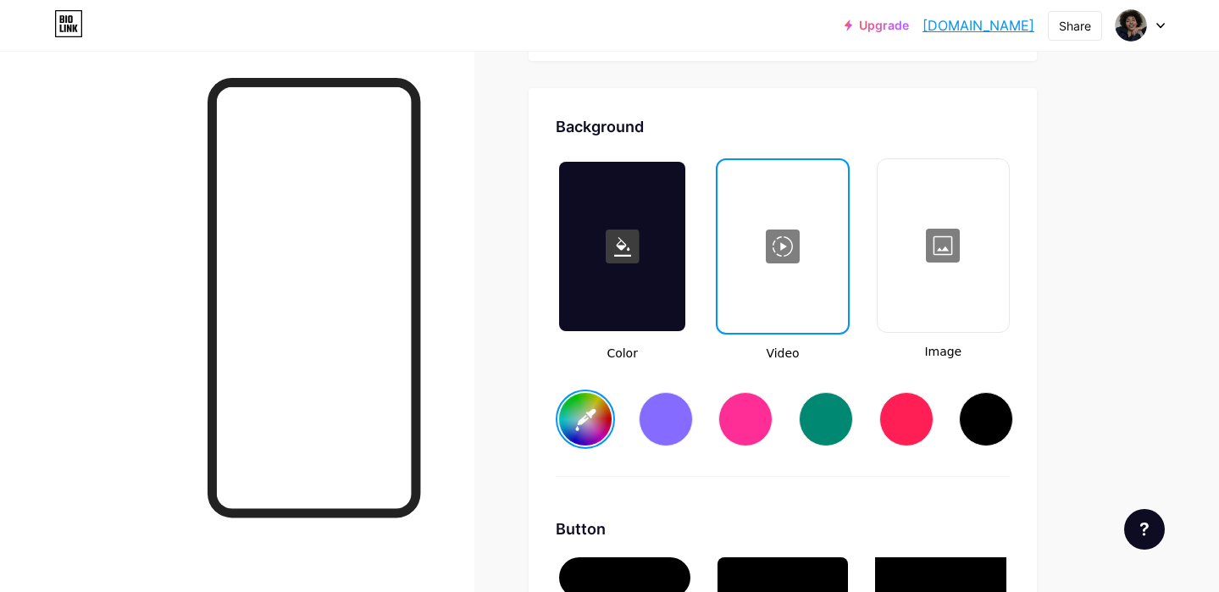
scroll to position [99, 0]
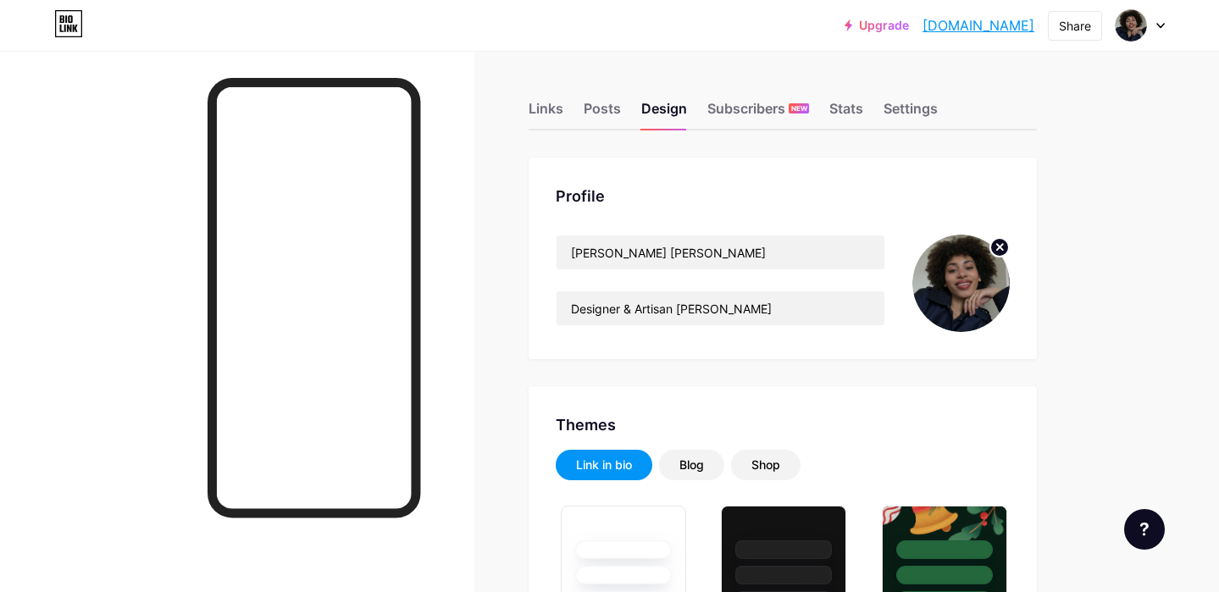
type input "#ffffff"
type input "#000000"
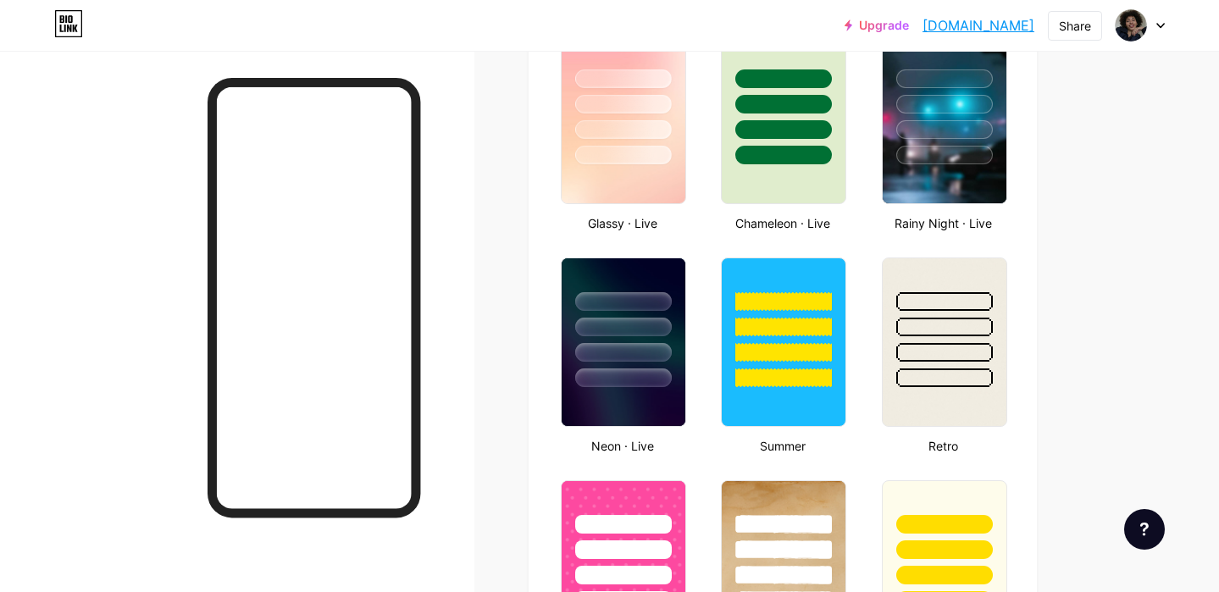
scroll to position [866, 0]
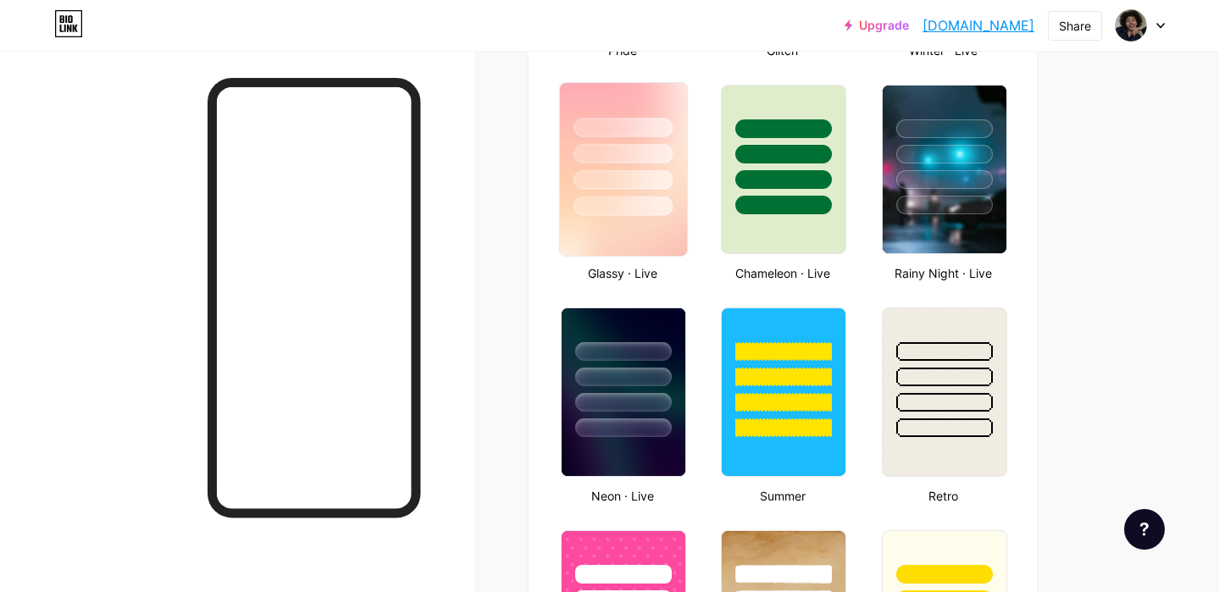
drag, startPoint x: 603, startPoint y: 275, endPoint x: 606, endPoint y: 257, distance: 18.0
click at [603, 275] on div "Glassy · Live" at bounding box center [622, 273] width 133 height 18
click at [612, 239] on img at bounding box center [623, 169] width 127 height 173
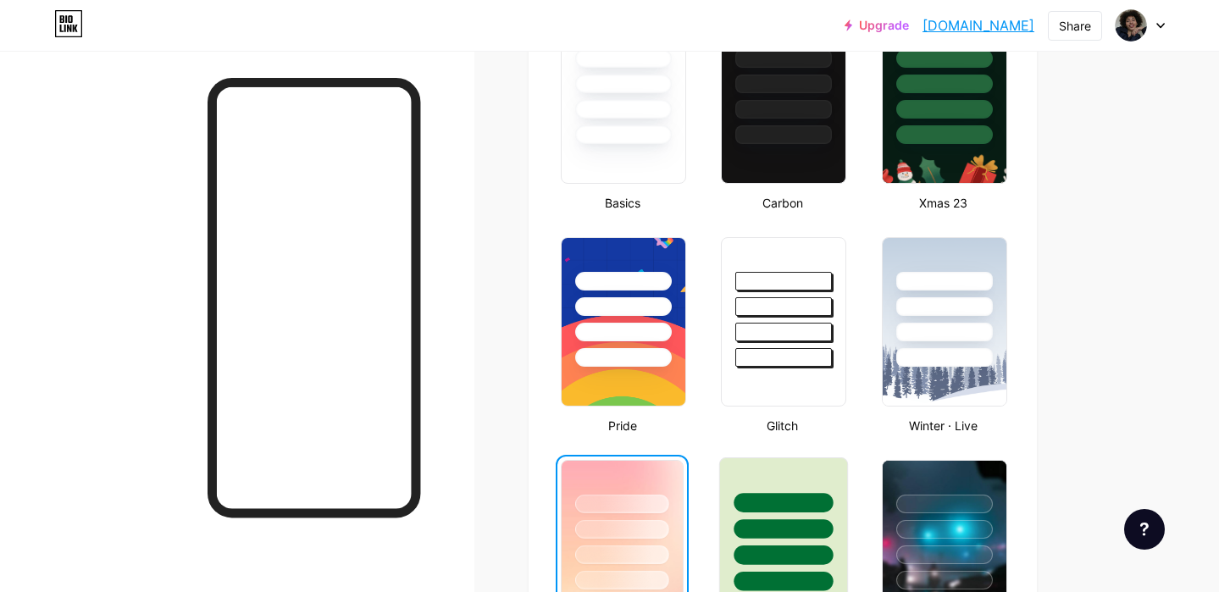
scroll to position [493, 0]
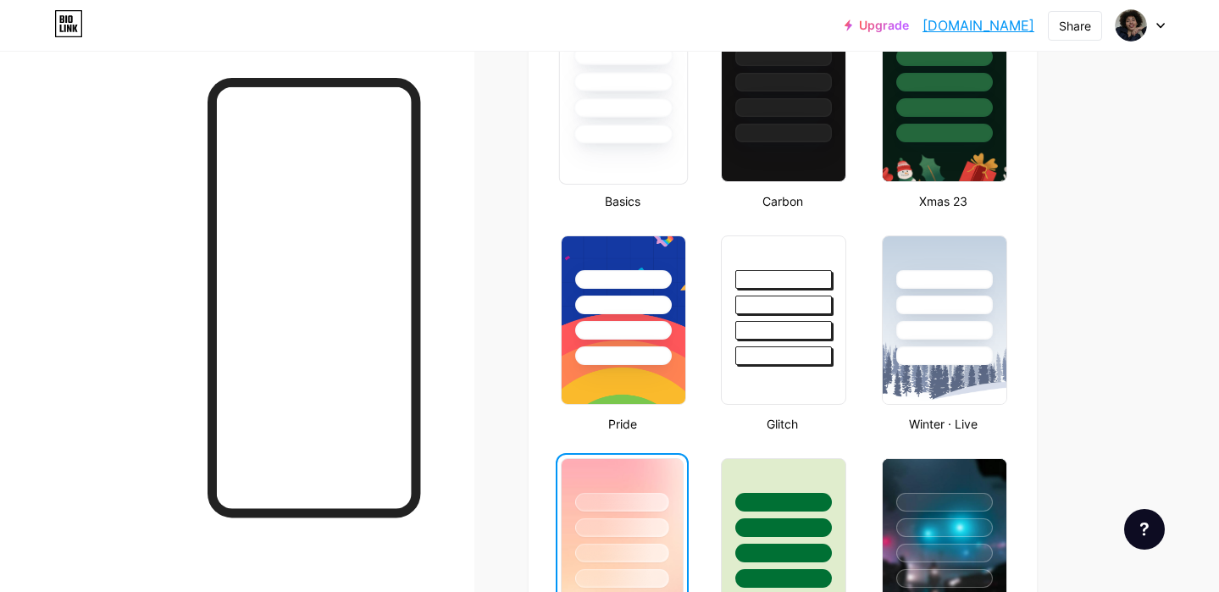
click at [635, 158] on div at bounding box center [623, 97] width 129 height 174
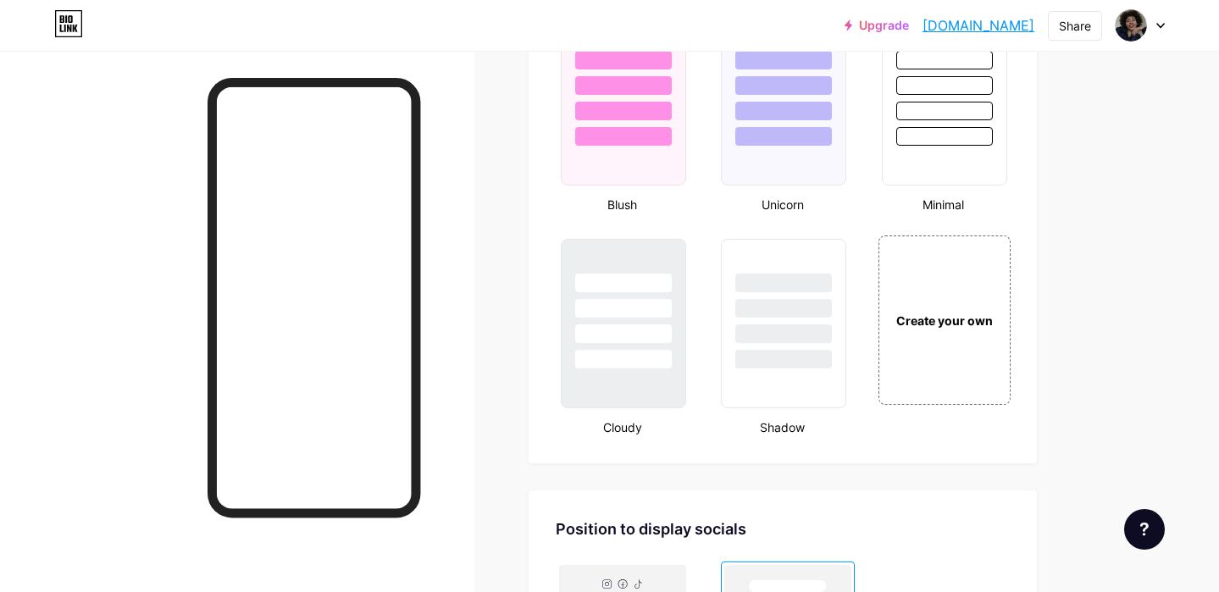
scroll to position [1833, 0]
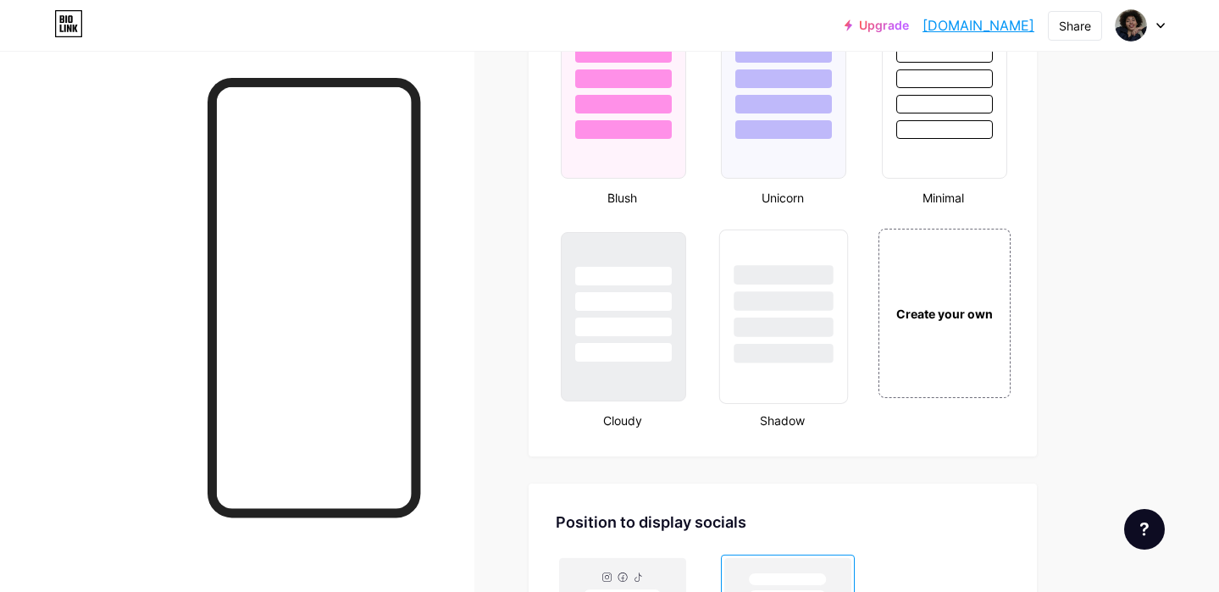
click at [734, 286] on div at bounding box center [783, 296] width 127 height 133
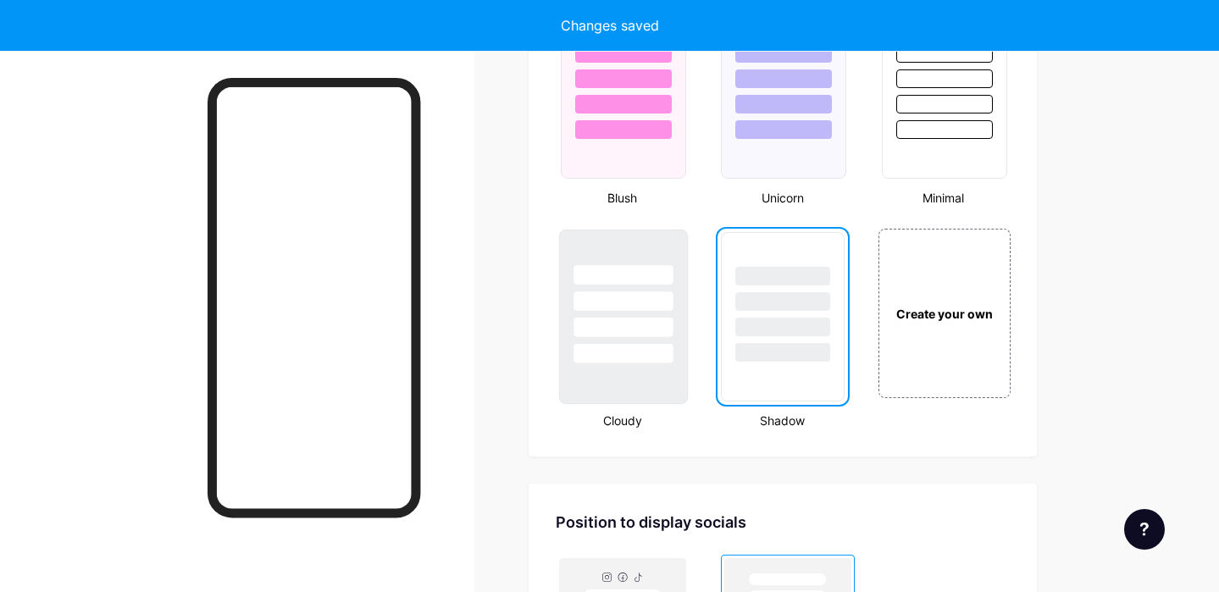
click at [624, 307] on div at bounding box center [622, 300] width 99 height 19
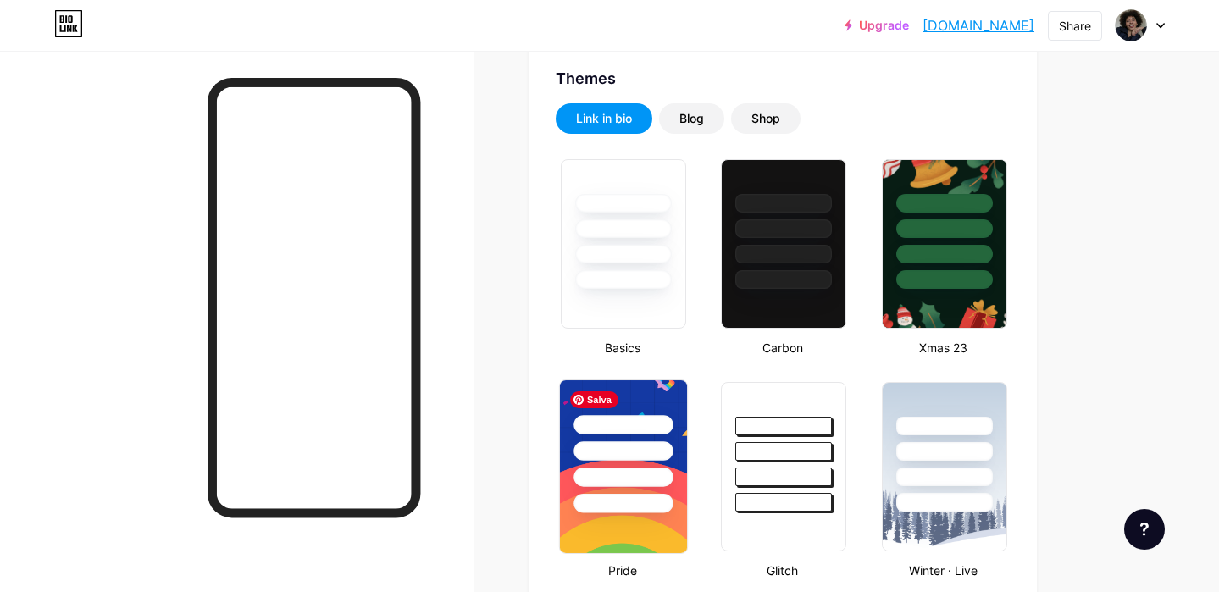
scroll to position [325, 0]
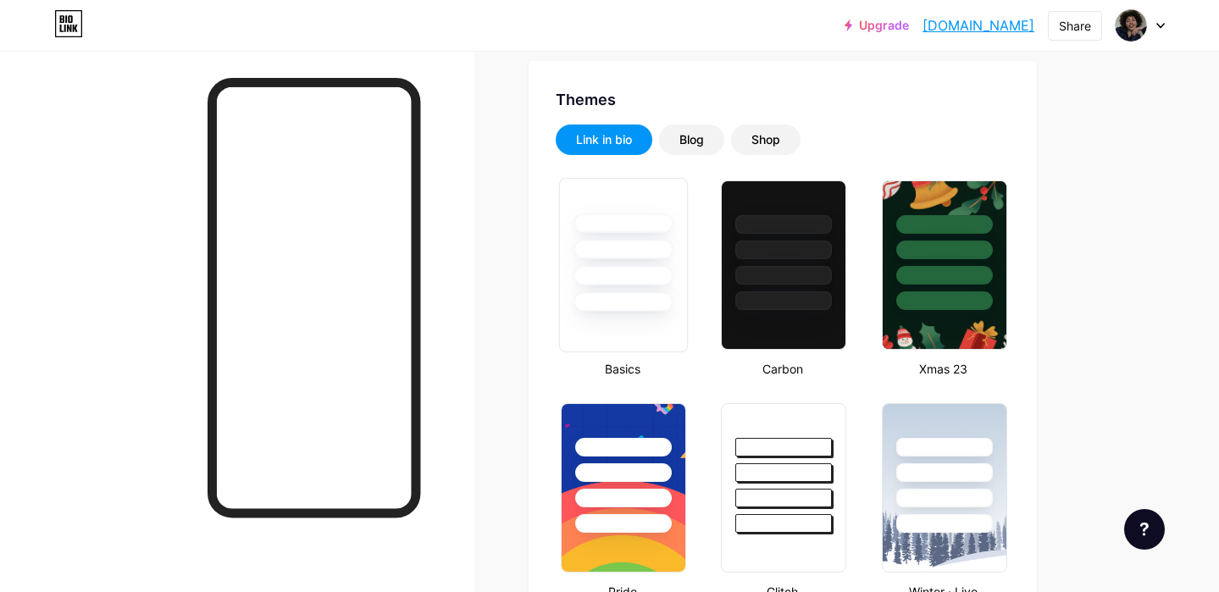
click at [612, 285] on div at bounding box center [623, 245] width 127 height 133
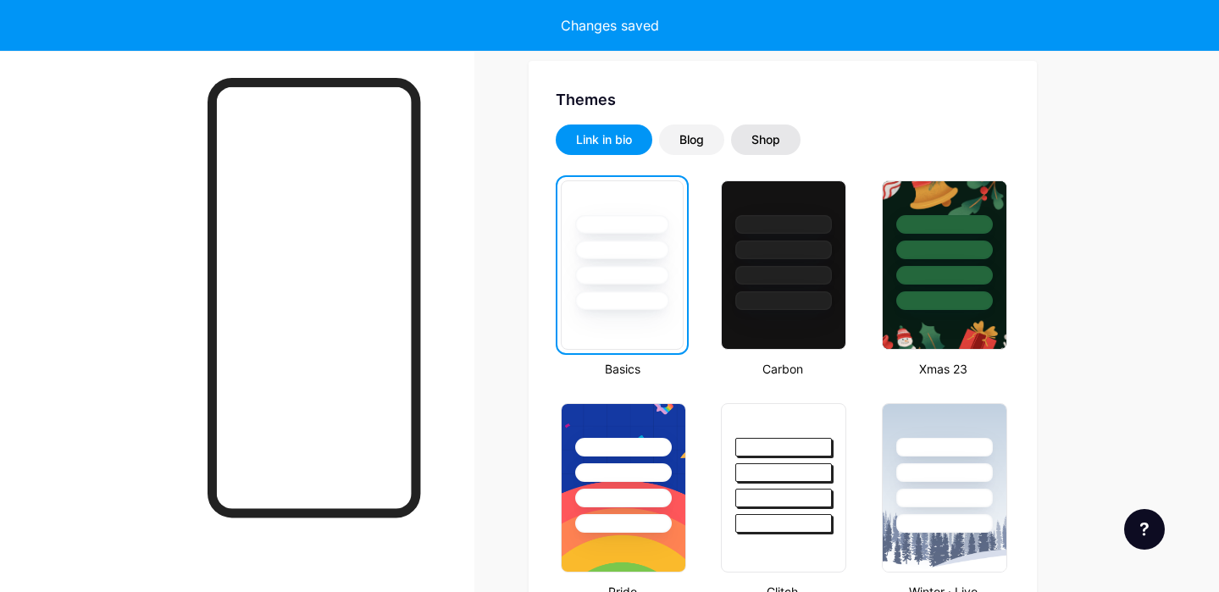
click at [758, 141] on div "Shop" at bounding box center [765, 139] width 29 height 17
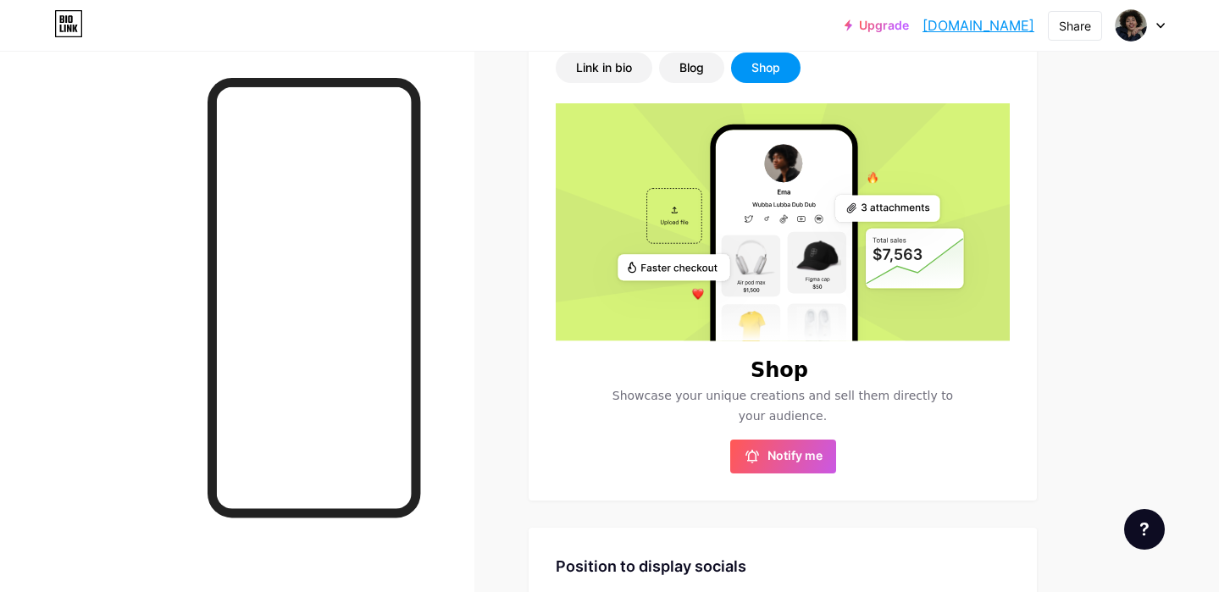
scroll to position [0, 0]
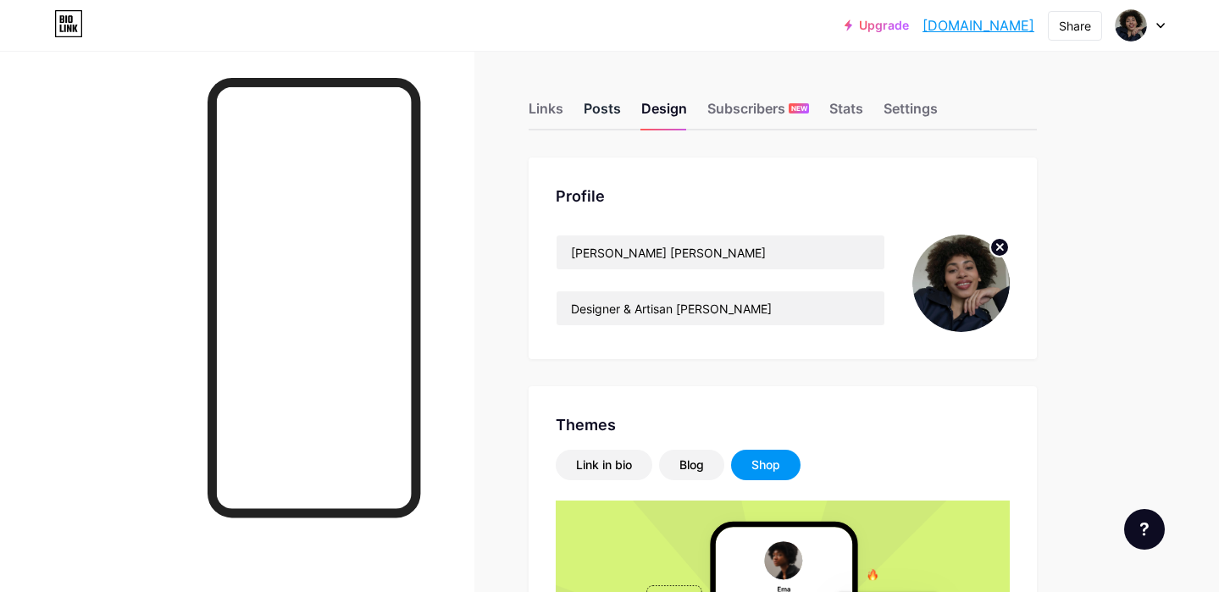
click at [598, 105] on div "Posts" at bounding box center [602, 113] width 37 height 30
click at [546, 111] on div "Links" at bounding box center [546, 113] width 35 height 30
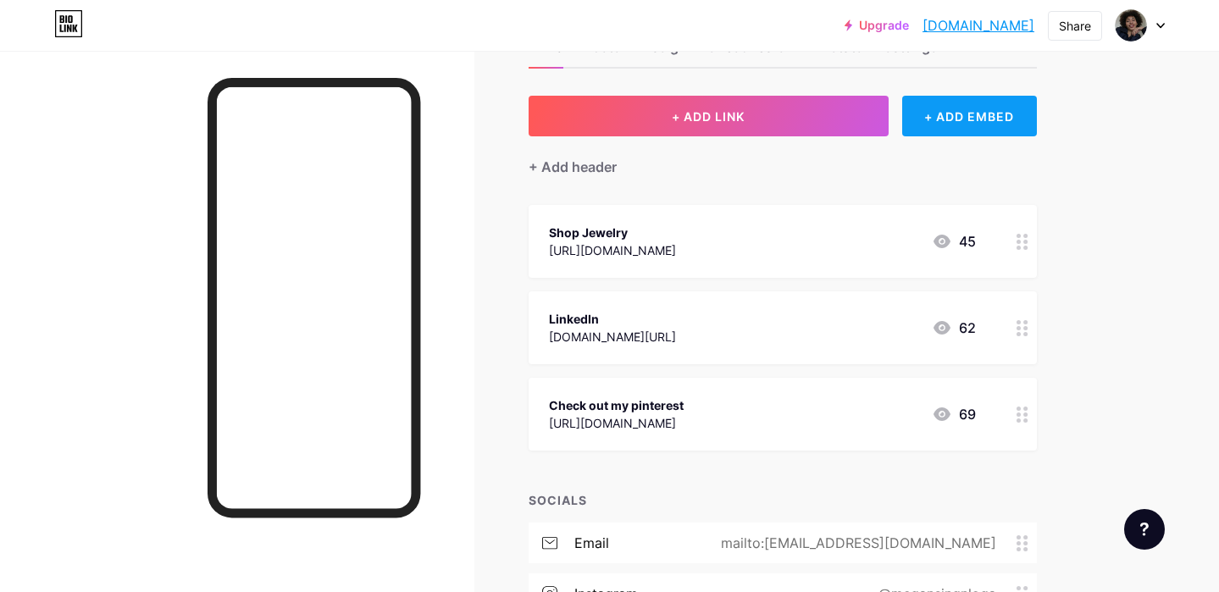
scroll to position [59, 0]
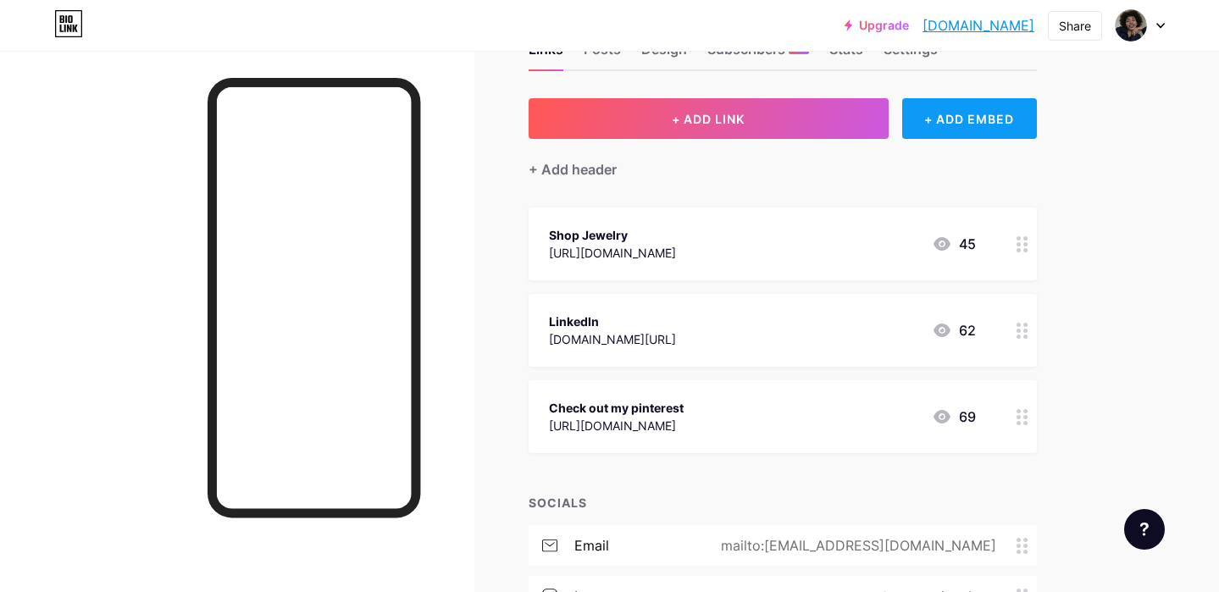
click at [984, 115] on div "+ ADD EMBED" at bounding box center [969, 118] width 135 height 41
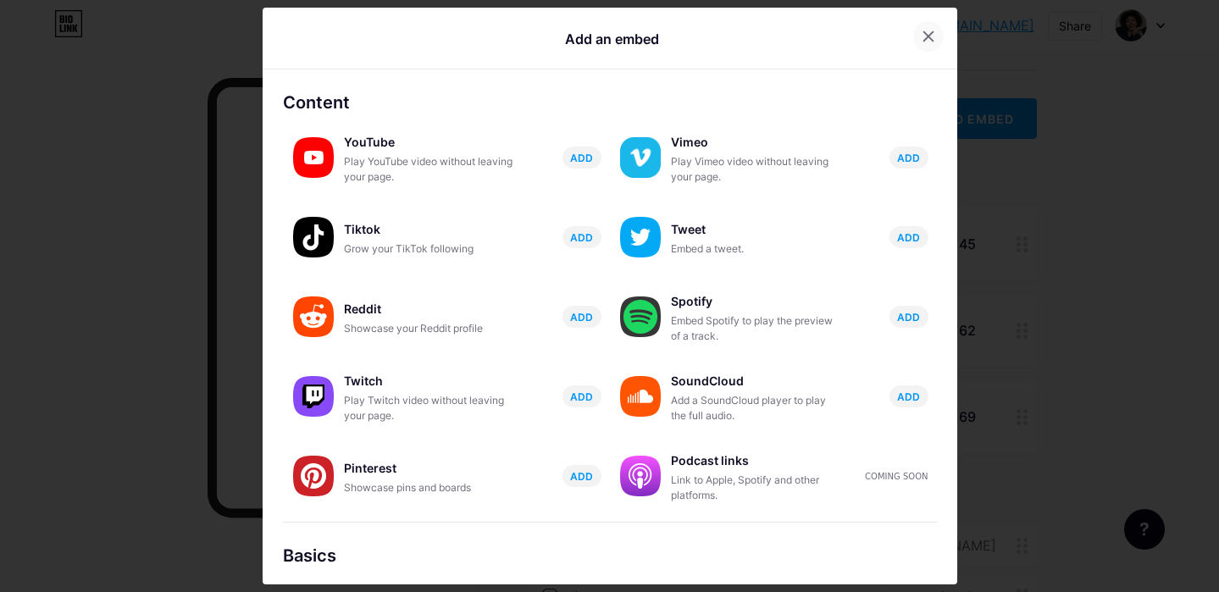
click at [927, 38] on icon at bounding box center [929, 37] width 14 height 14
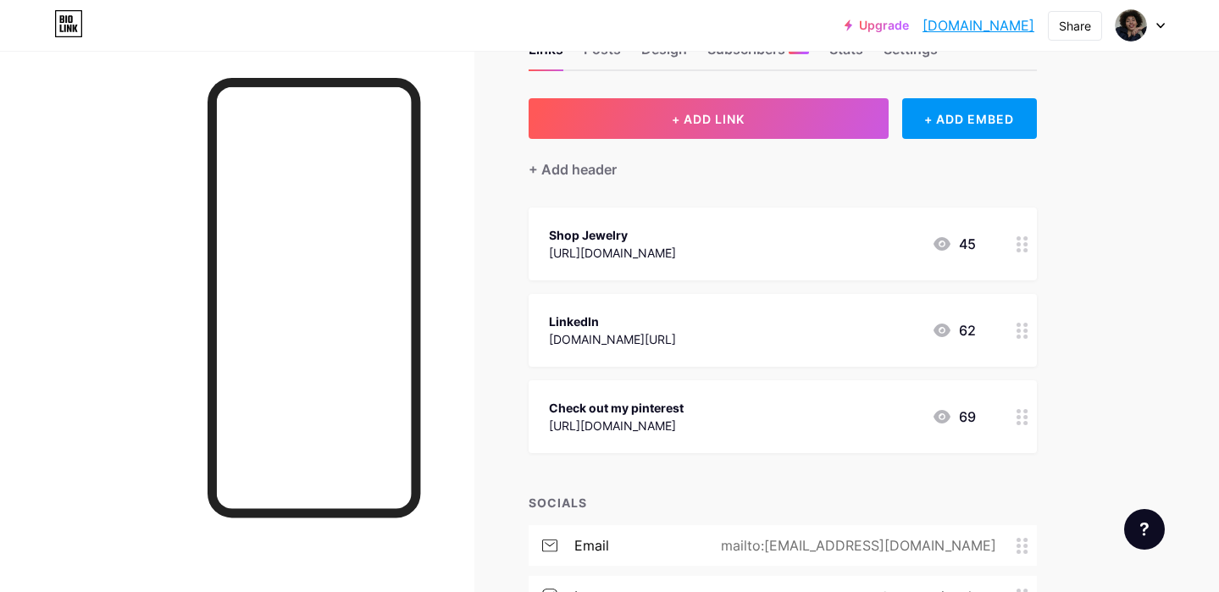
click at [1023, 233] on div at bounding box center [1022, 244] width 29 height 73
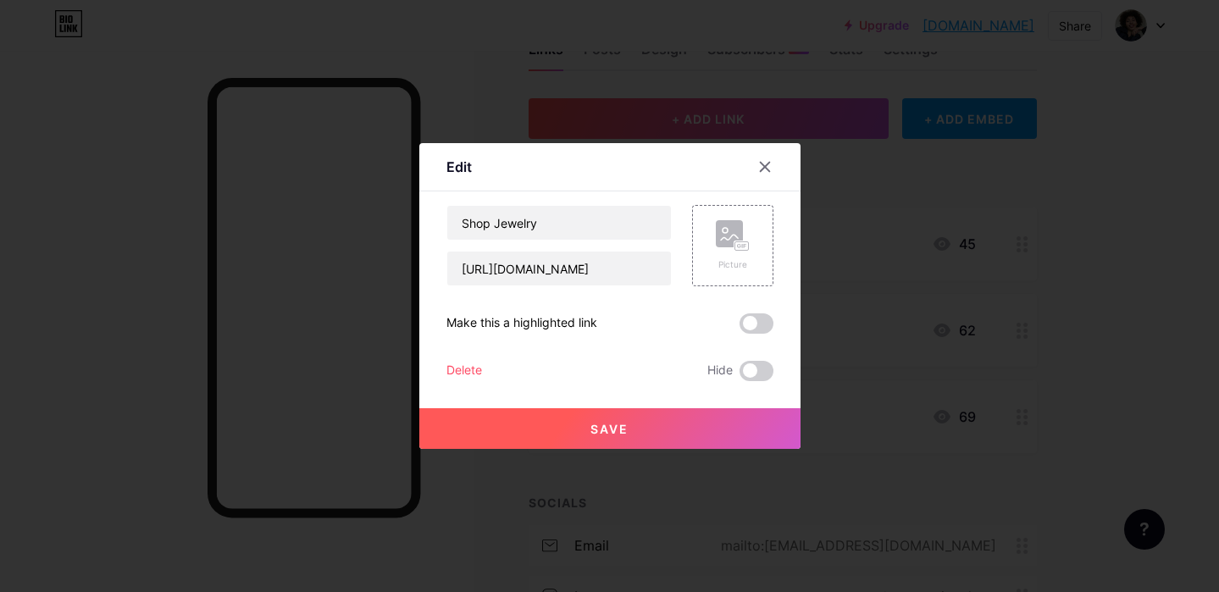
click at [767, 313] on label at bounding box center [756, 323] width 34 height 20
click at [739, 328] on input "checkbox" at bounding box center [739, 328] width 0 height 0
click at [730, 425] on button "Save" at bounding box center [609, 428] width 381 height 41
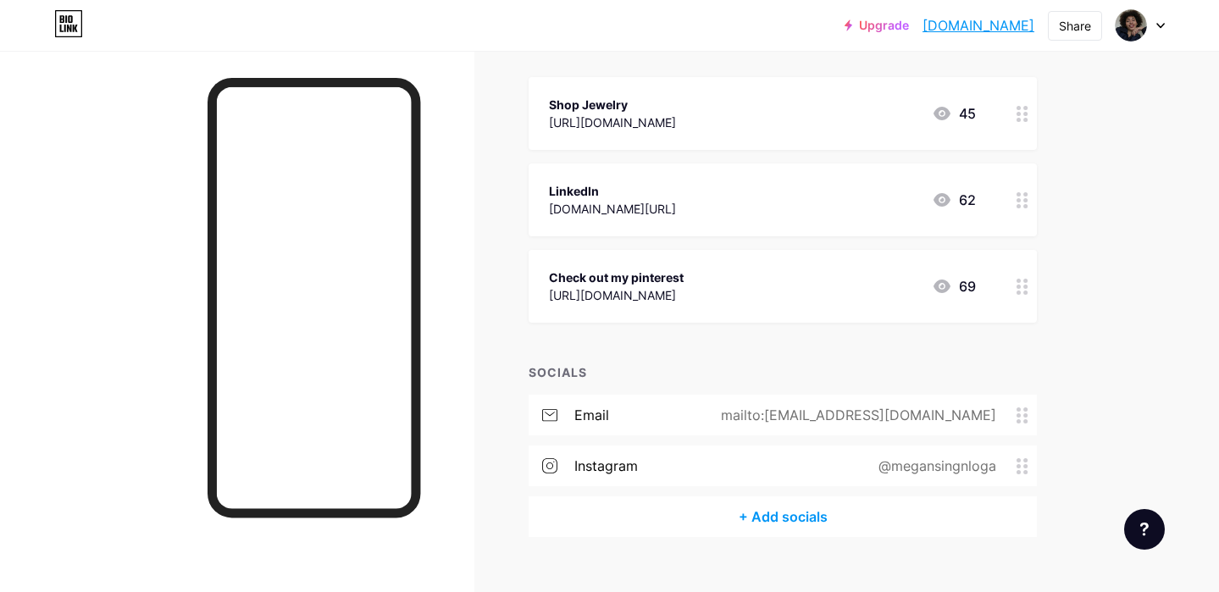
scroll to position [0, 0]
